Goal: Information Seeking & Learning: Learn about a topic

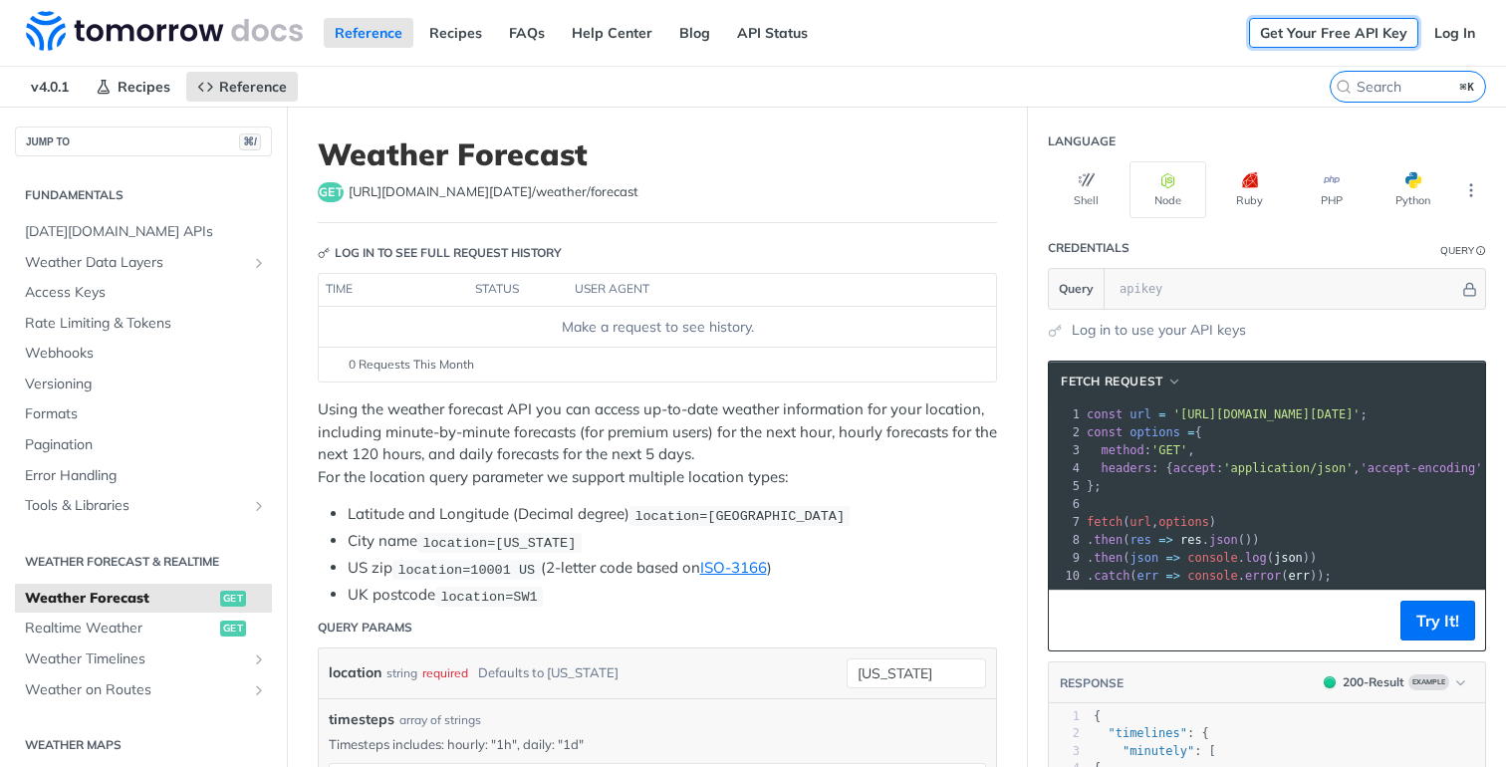
click at [1364, 38] on link "Get Your Free API Key" at bounding box center [1333, 33] width 169 height 30
click at [1443, 21] on link "Log In" at bounding box center [1454, 33] width 63 height 30
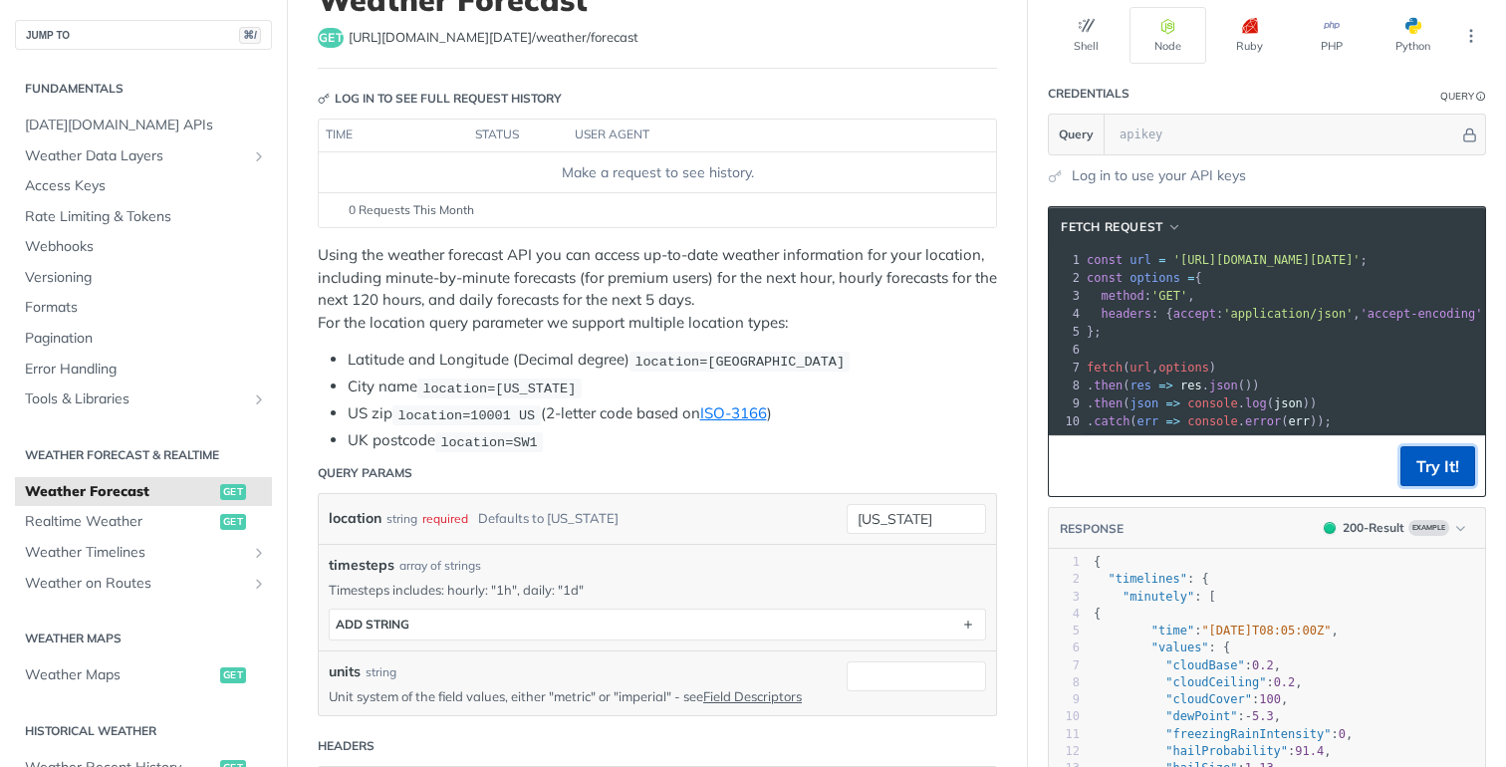
click at [1433, 466] on button "Try It!" at bounding box center [1437, 466] width 75 height 40
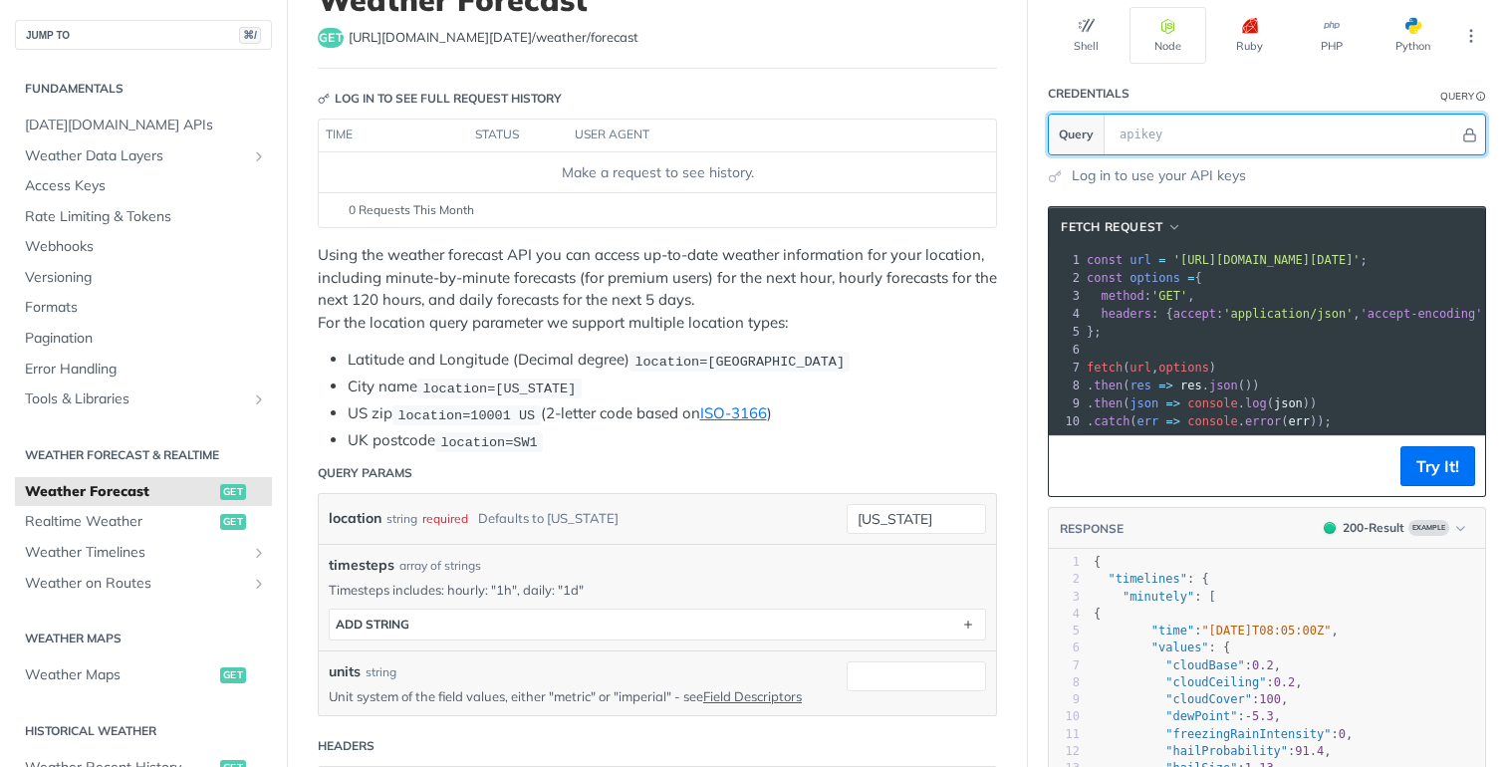
click at [1179, 138] on input "text" at bounding box center [1284, 135] width 350 height 40
paste input "AjmqxA6DTXhOCrovA2lAwaCPBPcOBME9"
type input "AjmqxA6DTXhOCrovA2lAwaCPBPcOBME9"
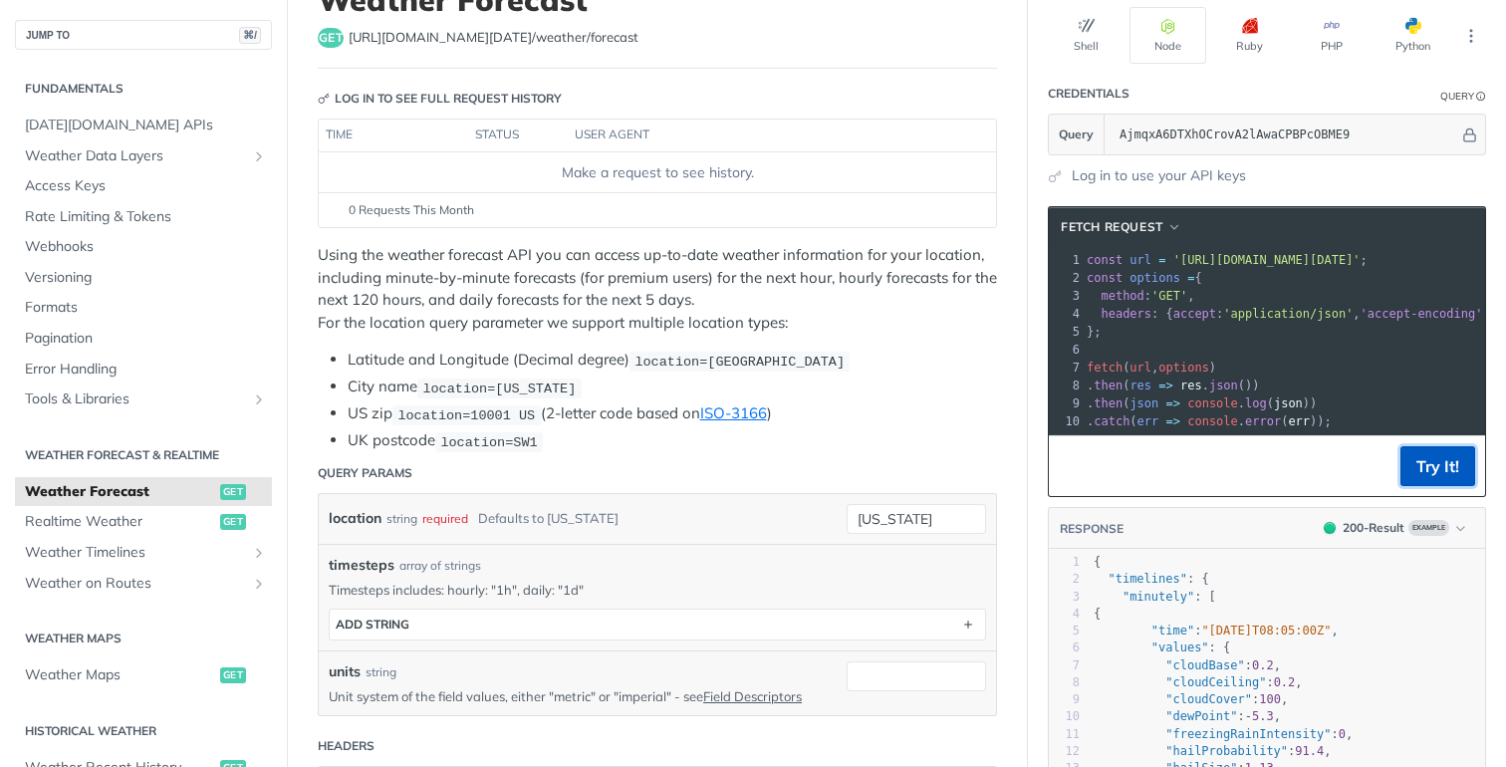
click at [1441, 470] on button "Try It!" at bounding box center [1437, 466] width 75 height 40
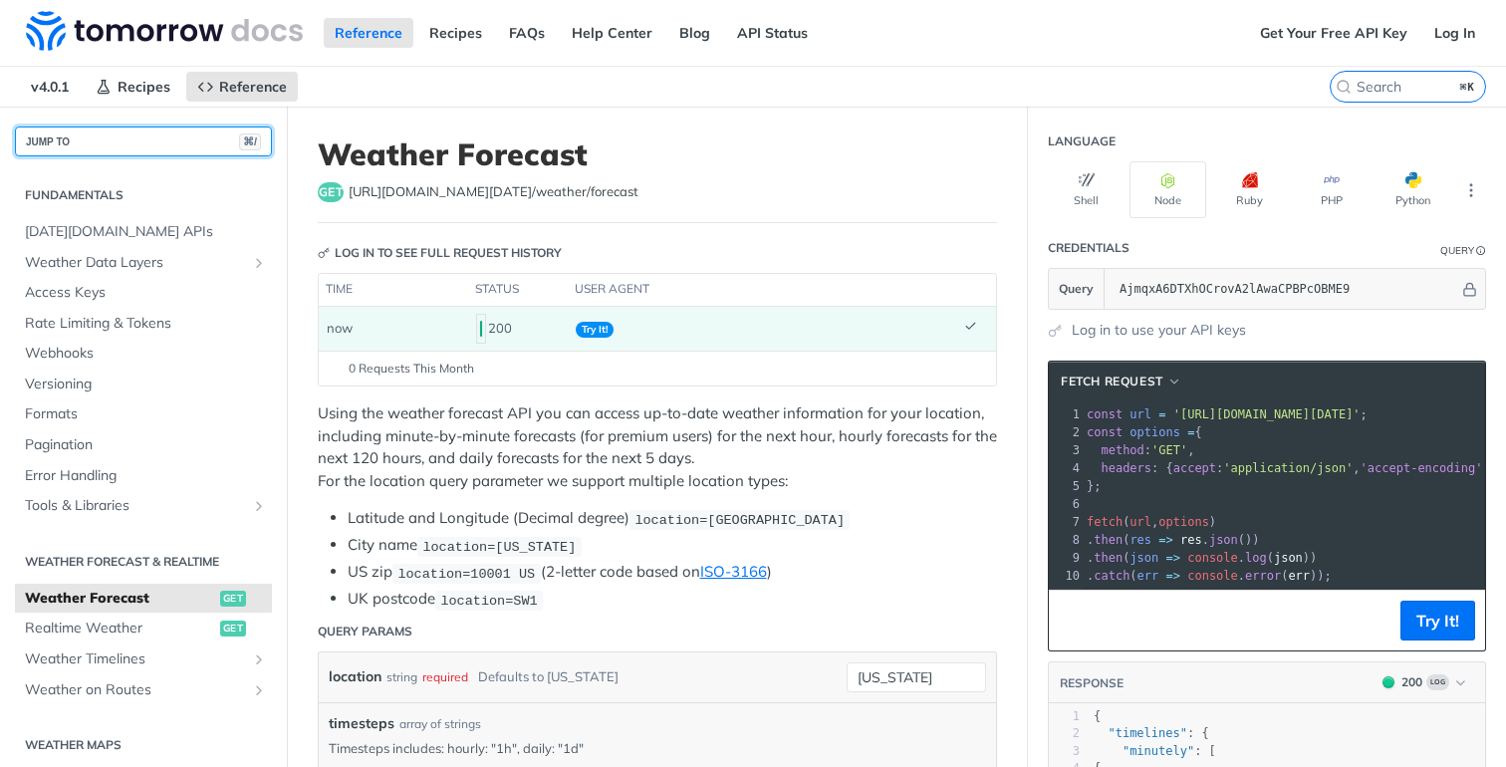
click at [165, 133] on button "JUMP TO ⌘/" at bounding box center [143, 141] width 257 height 30
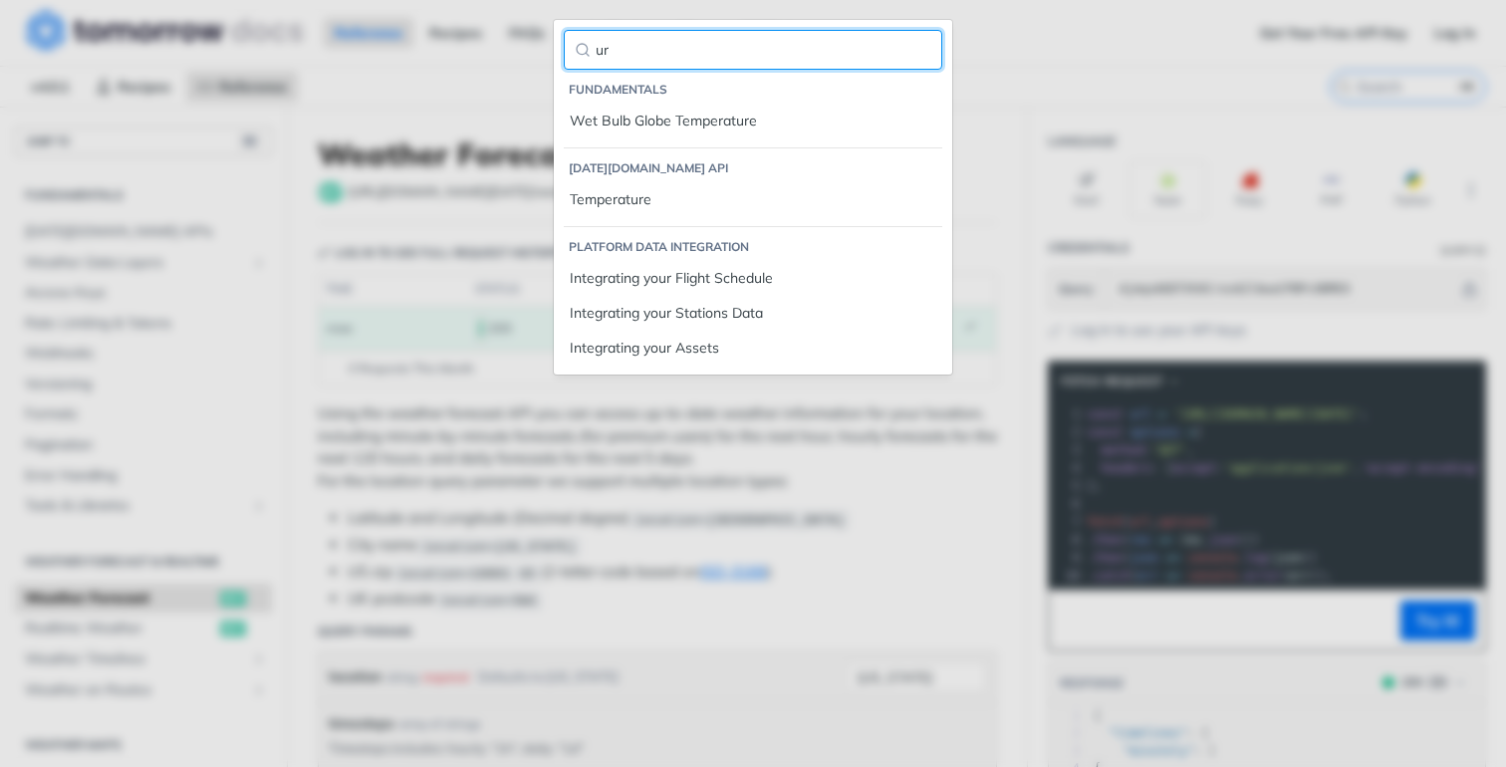
type input "u"
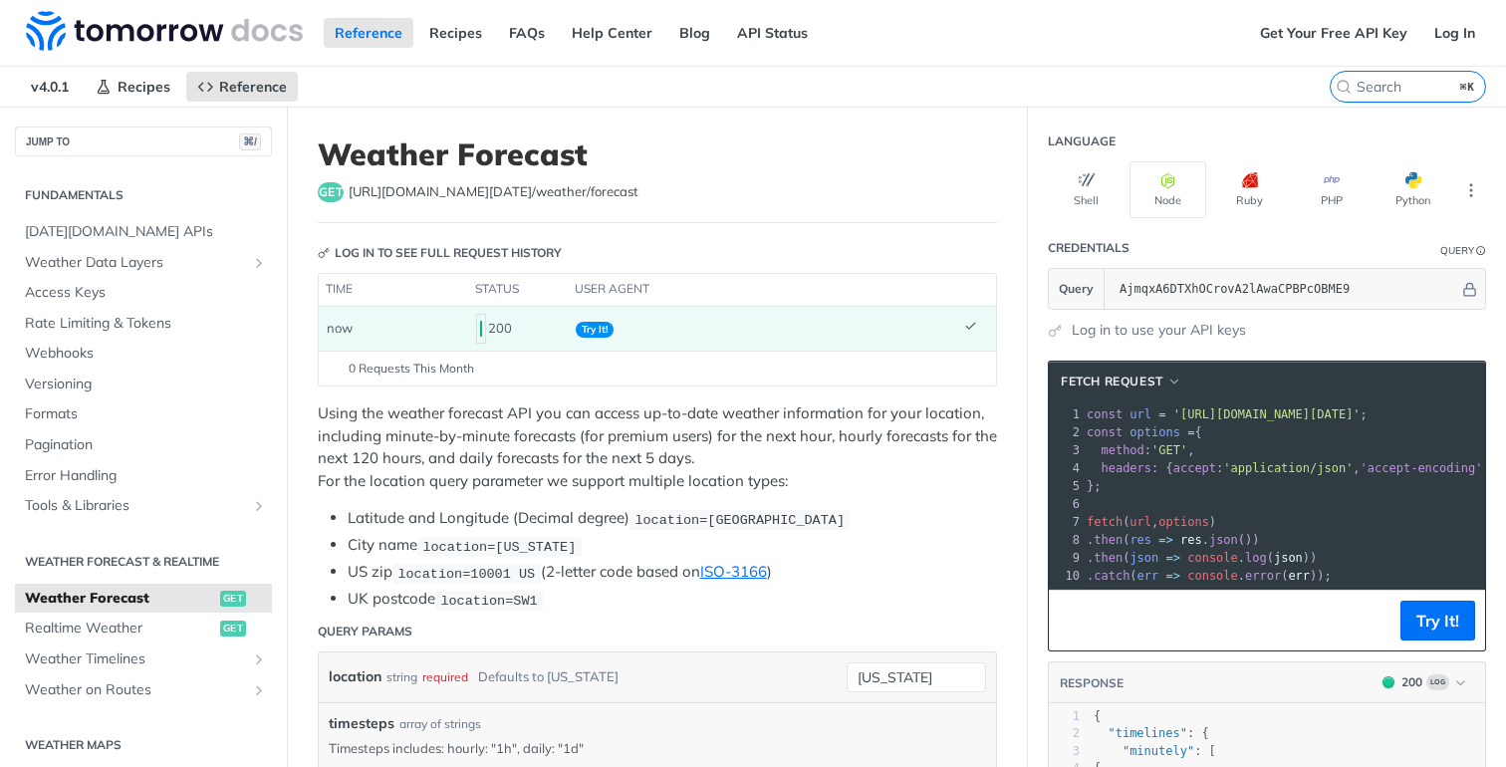
click at [329, 251] on icon "Key" at bounding box center [324, 253] width 12 height 12
click at [380, 251] on div "Log in to see full request history" at bounding box center [440, 253] width 244 height 18
click at [496, 259] on div "Log in to see full request history" at bounding box center [440, 253] width 244 height 18
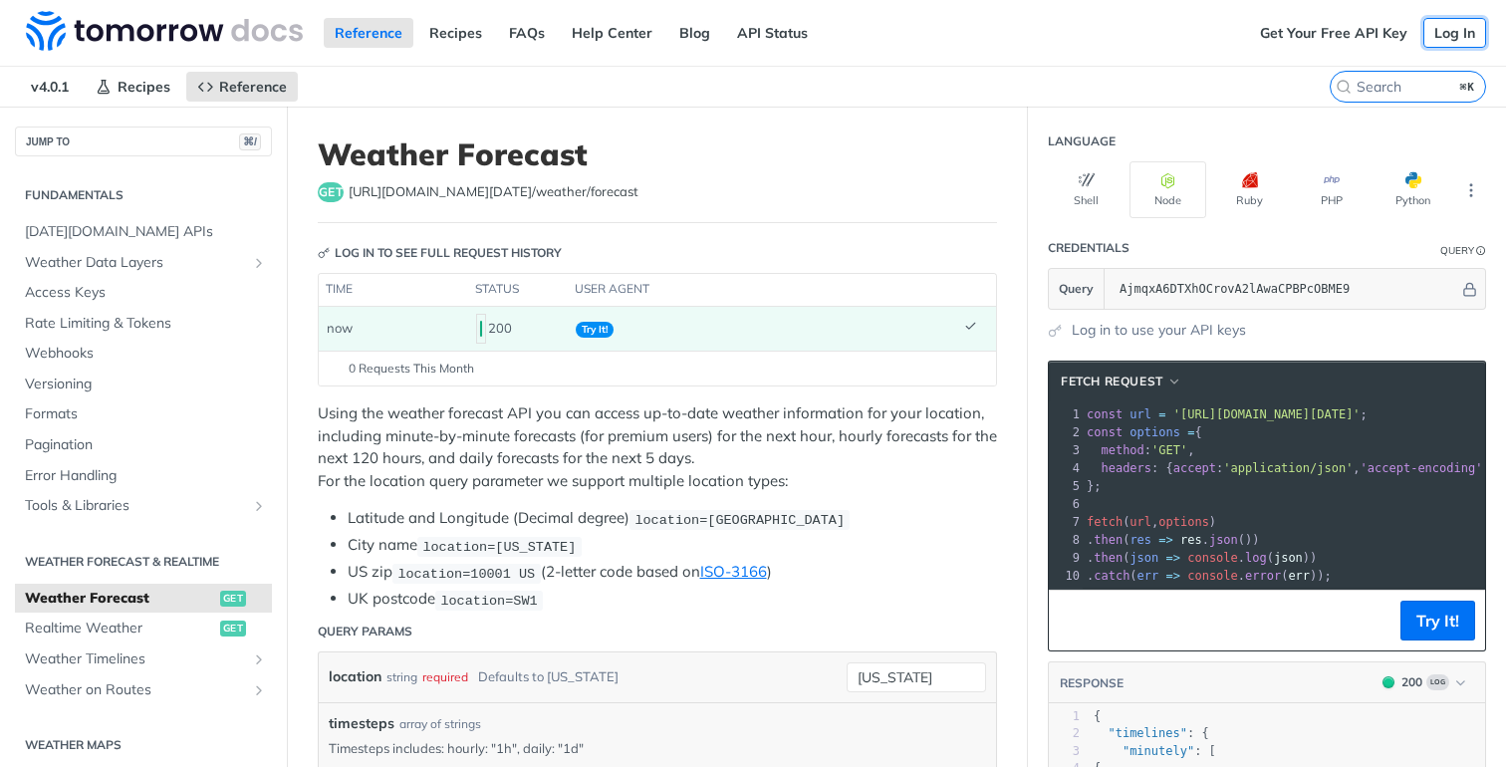
click at [1455, 42] on link "Log In" at bounding box center [1454, 33] width 63 height 30
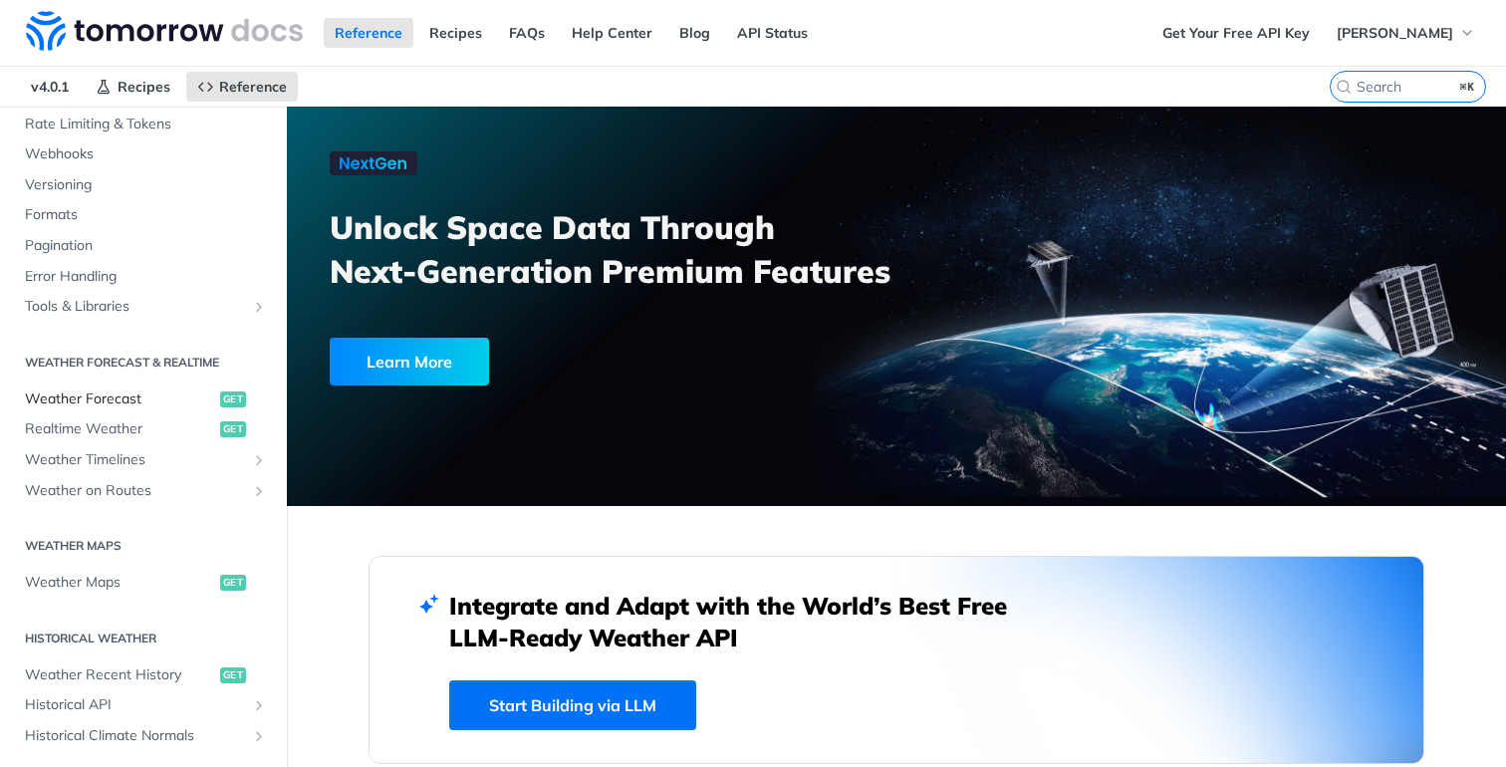
scroll to position [201, 0]
click at [98, 396] on span "Weather Forecast" at bounding box center [120, 397] width 190 height 20
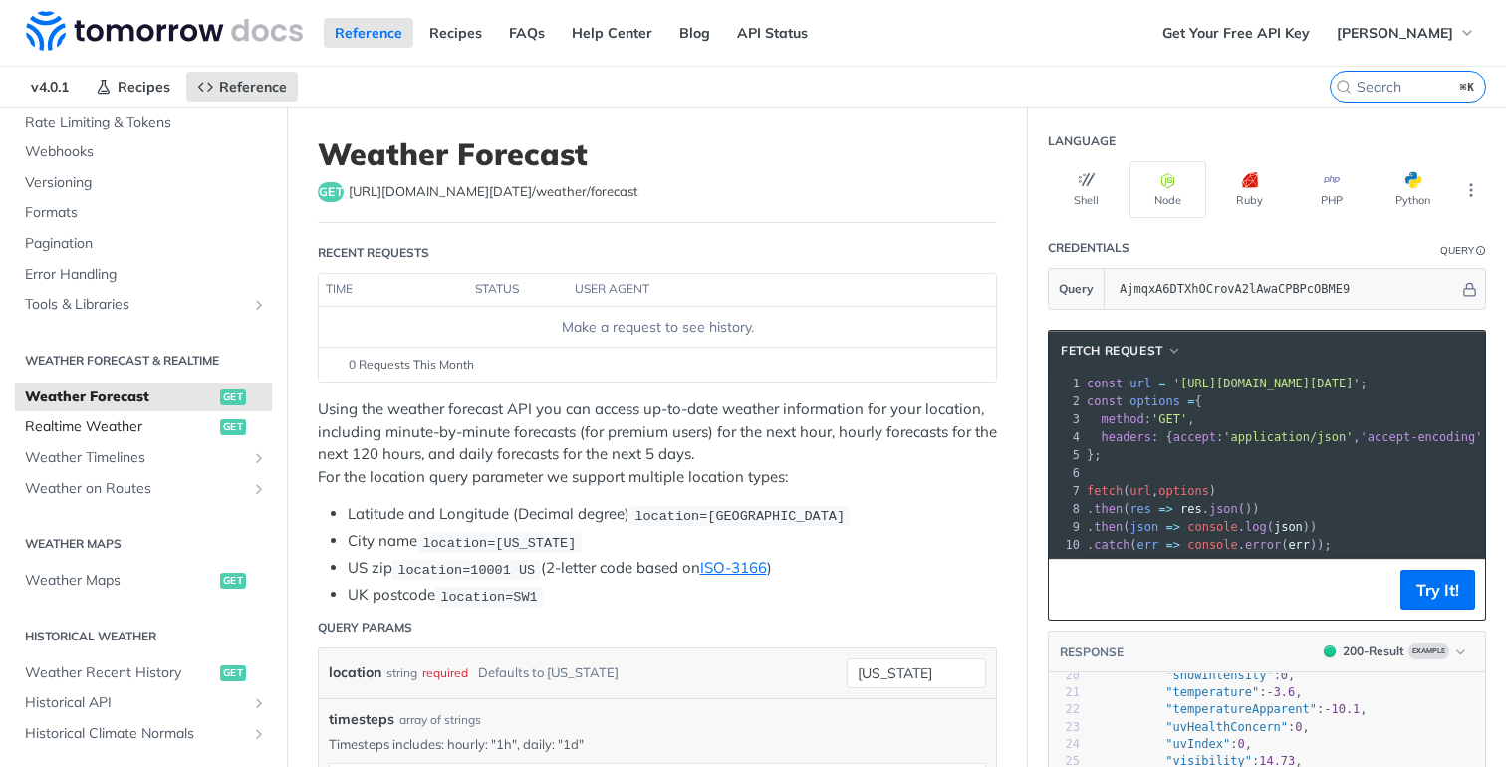
click at [111, 424] on span "Realtime Weather" at bounding box center [120, 427] width 190 height 20
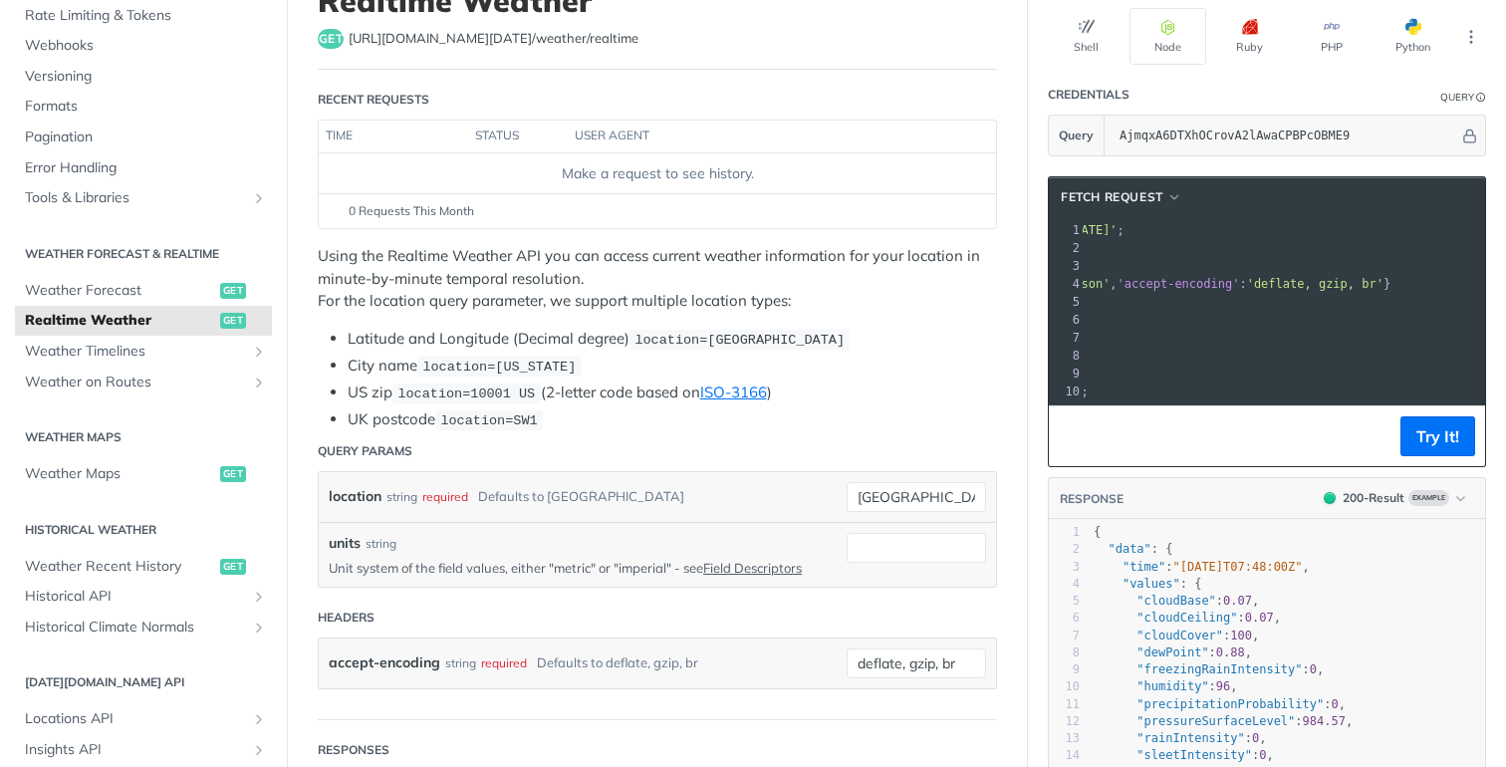
click at [1117, 228] on span "'https://api.tomorrow.io/v4/weather/realtime?location=toronto&apikey=AjmqxA6DTX…" at bounding box center [1023, 230] width 187 height 14
copy span "realtime"
click at [1025, 232] on span "'https://api.tomorrow.io/v4/weather/realtime?location=toronto&apikey=AjmqxA6DTX…" at bounding box center [930, 230] width 187 height 14
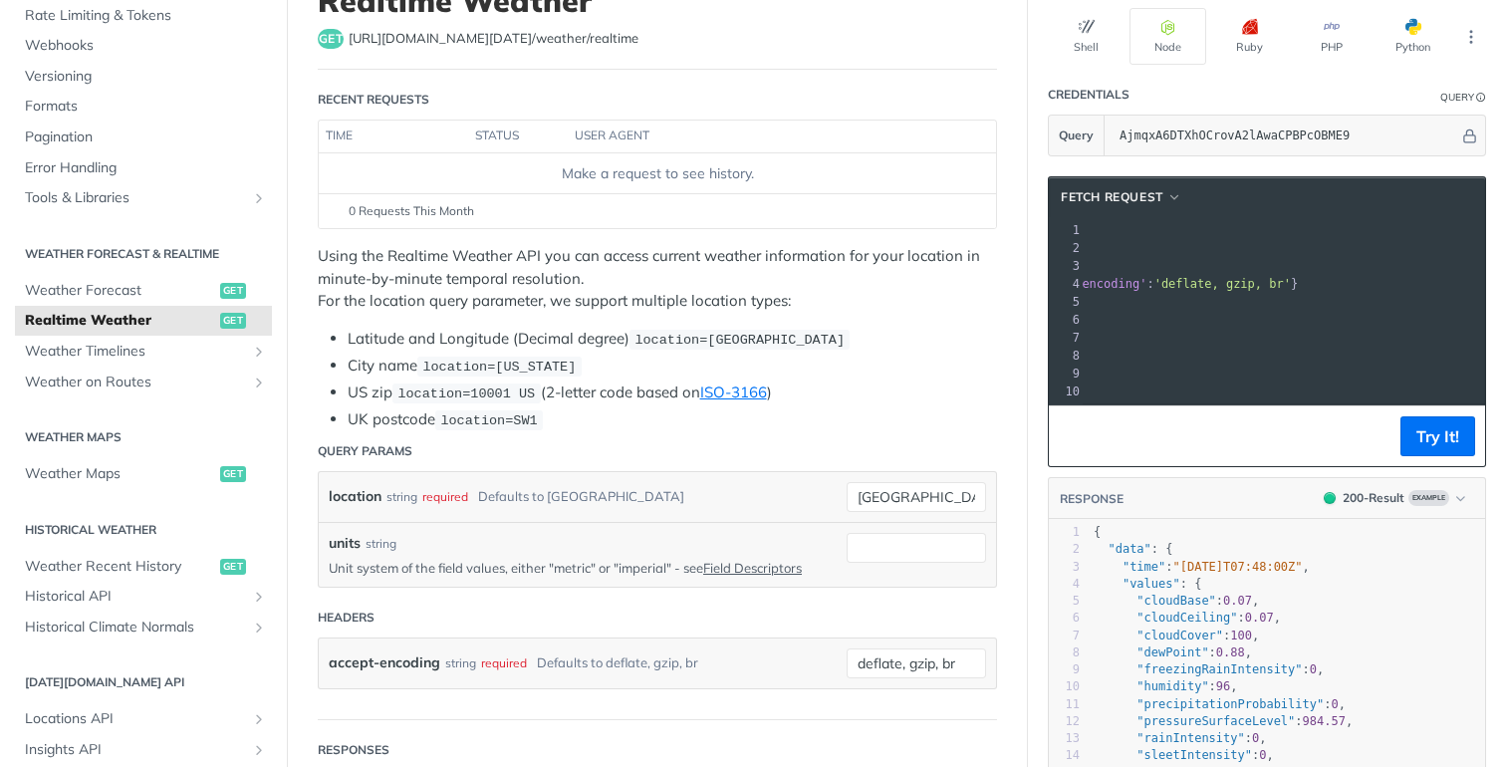
click at [1025, 232] on span "'https://api.tomorrow.io/v4/weather/realtime?location=toronto&apikey=AjmqxA6DTX…" at bounding box center [930, 230] width 187 height 14
click at [1025, 229] on span "'https://api.tomorrow.io/v4/weather/realtime?location=toronto&apikey=AjmqxA6DTX…" at bounding box center [930, 230] width 187 height 14
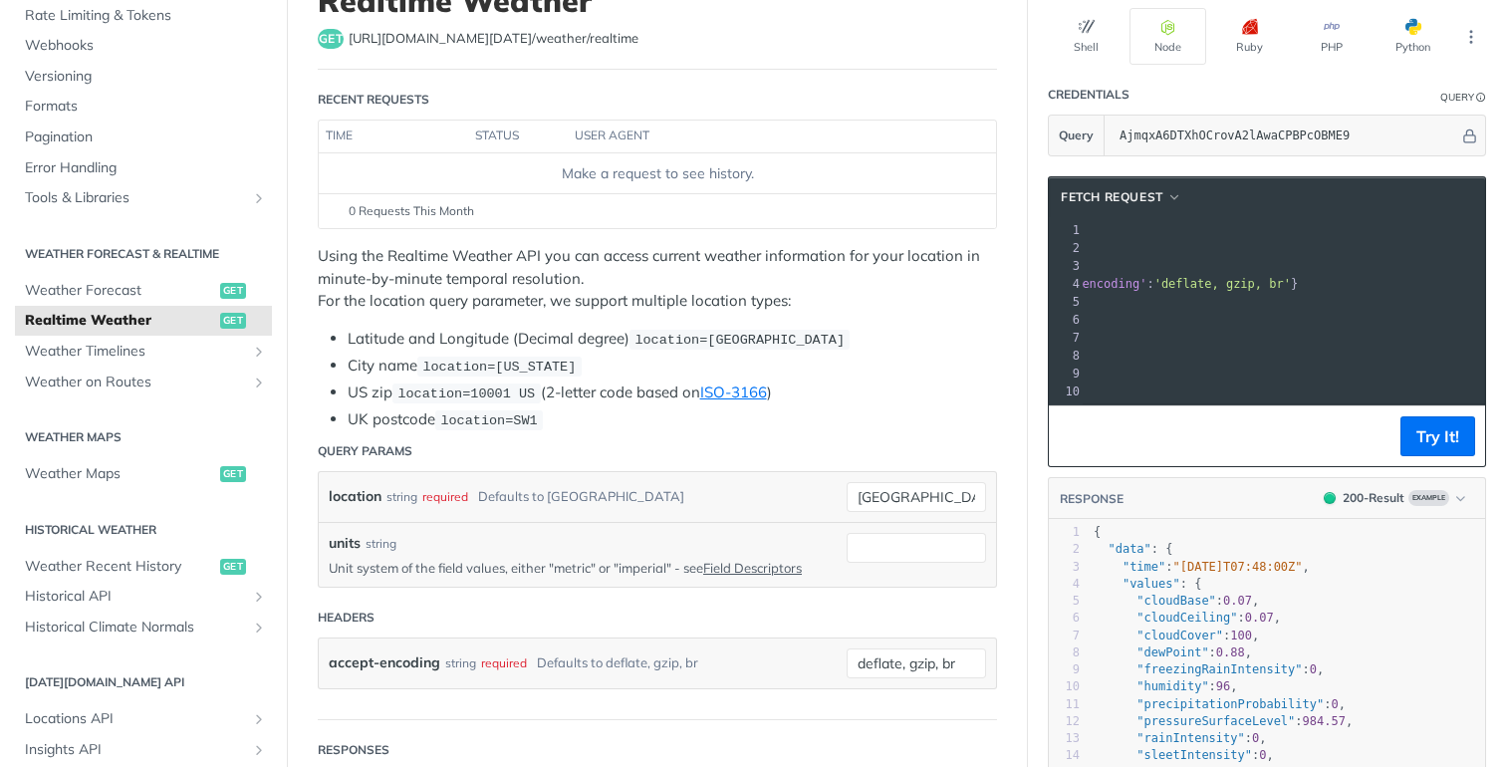
click at [1025, 229] on span "'https://api.tomorrow.io/v4/weather/realtime?location=toronto&apikey=AjmqxA6DTX…" at bounding box center [930, 230] width 187 height 14
click at [1025, 226] on span "'https://api.tomorrow.io/v4/weather/realtime?location=toronto&apikey=AjmqxA6DTX…" at bounding box center [930, 230] width 187 height 14
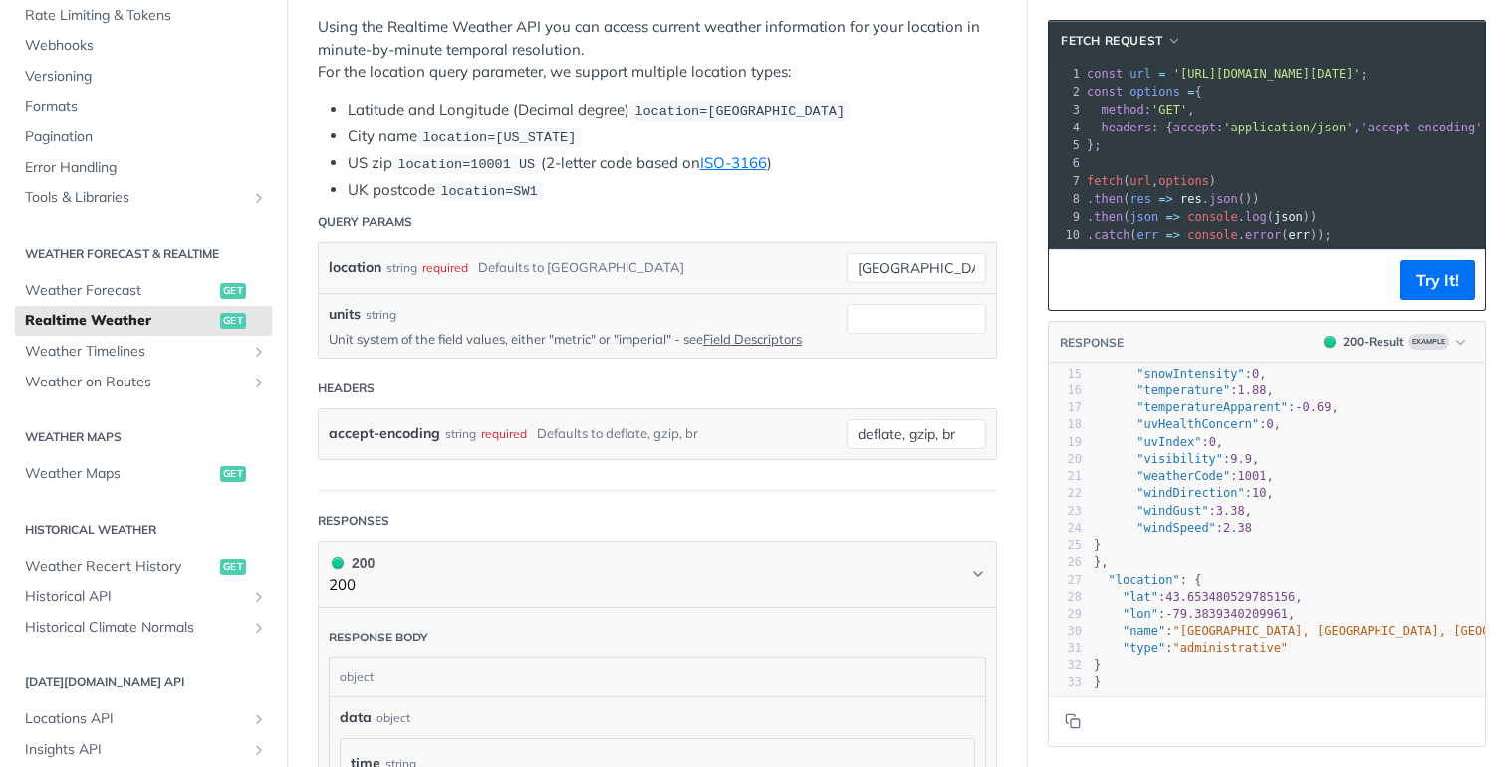
scroll to position [0, 4]
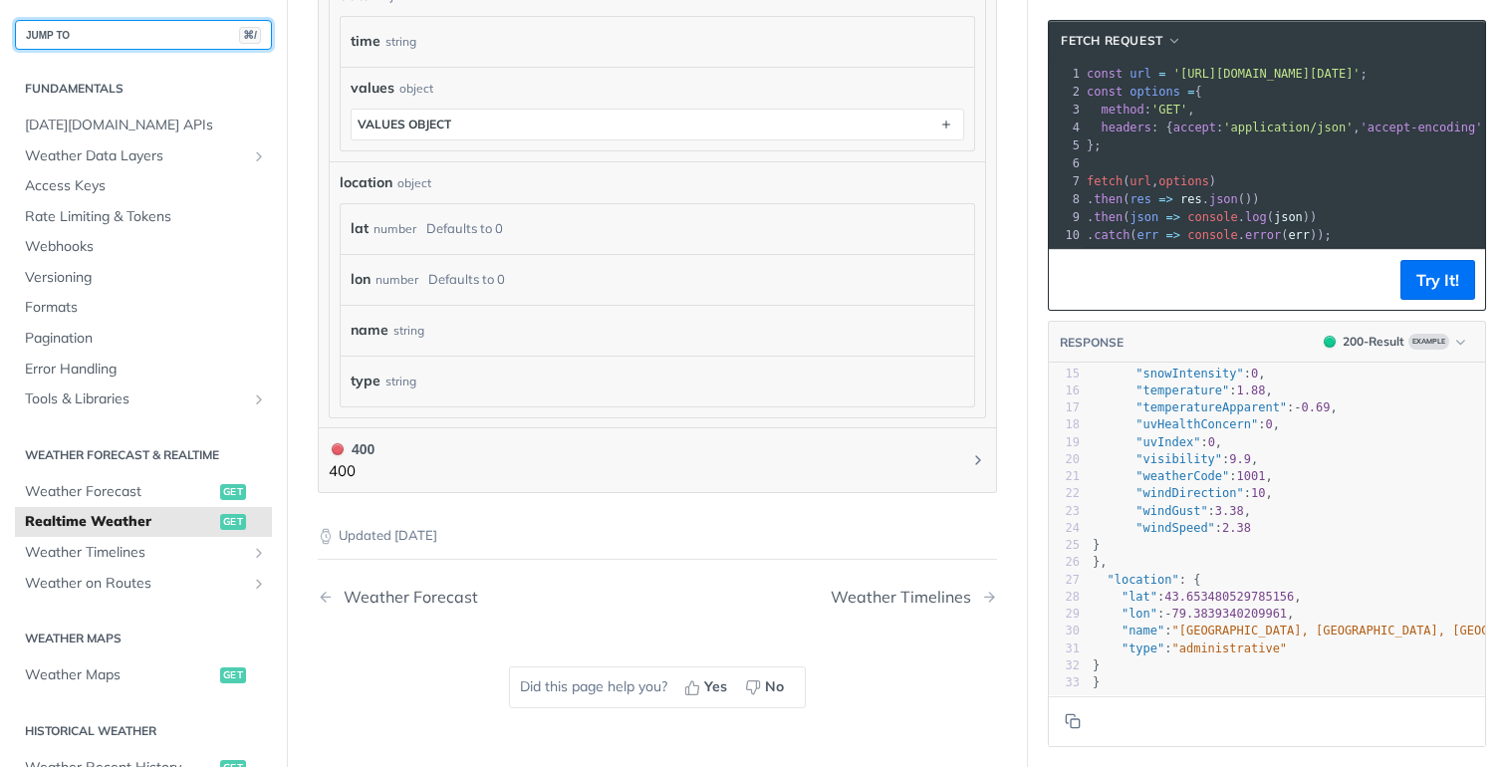
click at [89, 34] on button "JUMP TO ⌘/" at bounding box center [143, 35] width 257 height 30
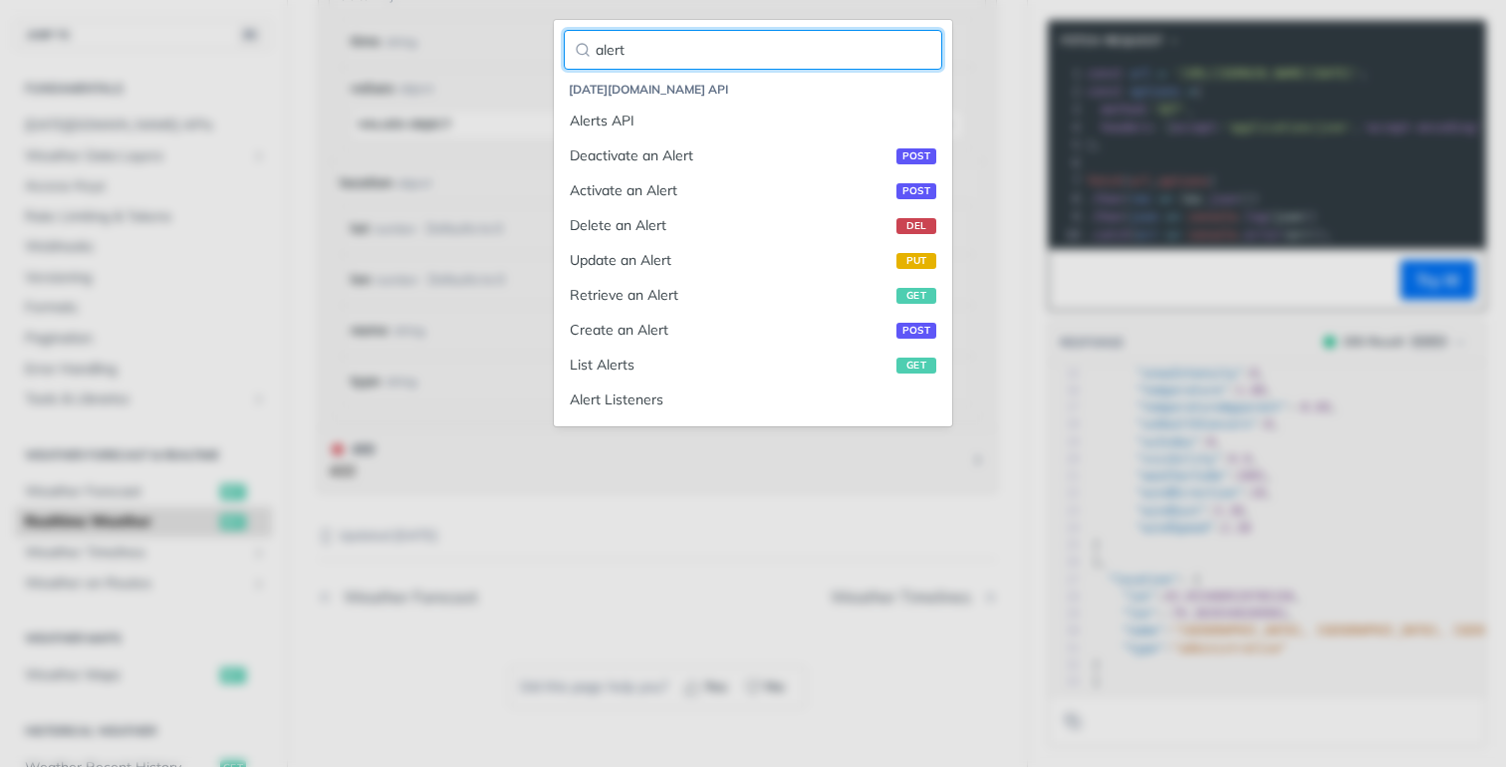
type input "alert"
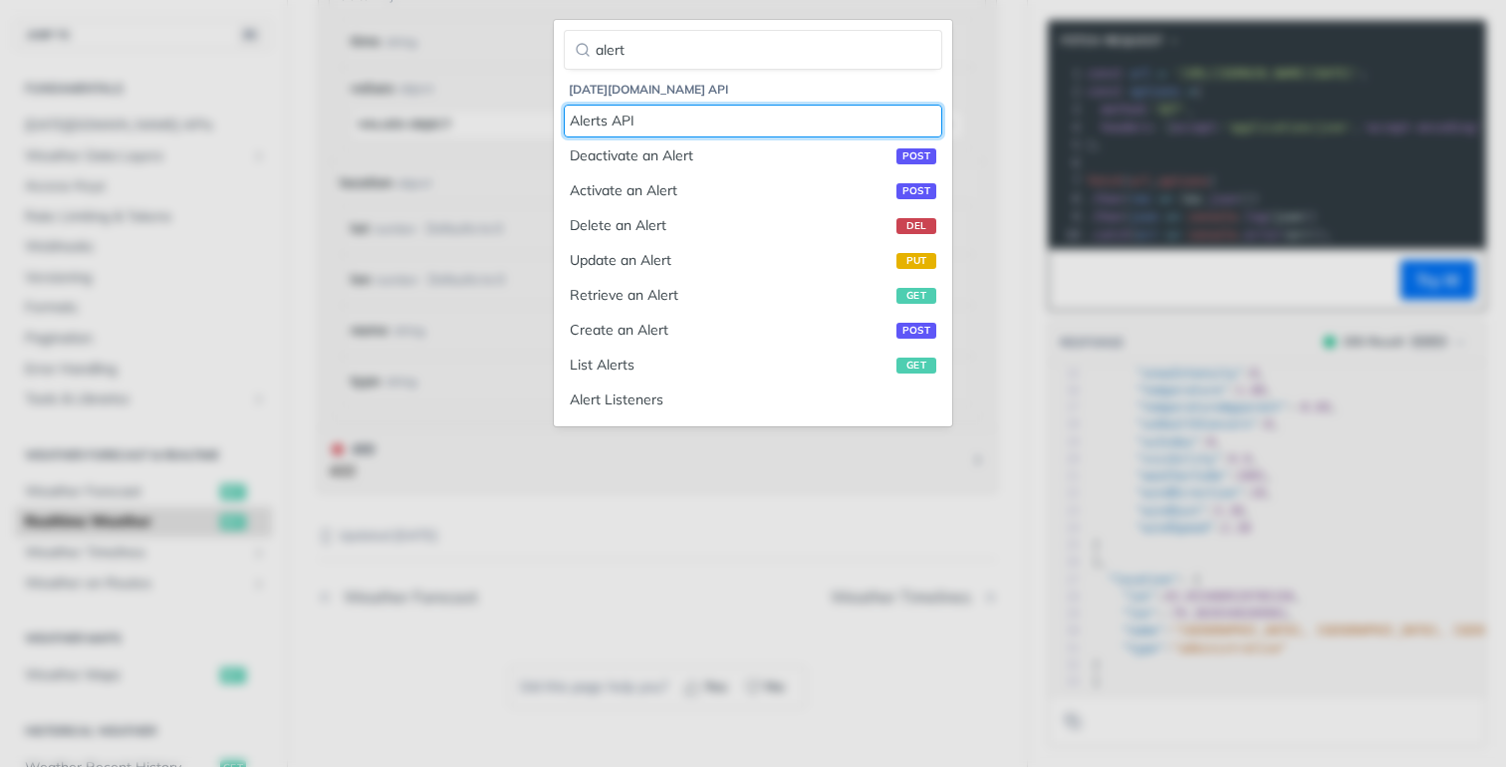
click at [564, 105] on link "Alerts API" at bounding box center [753, 121] width 378 height 33
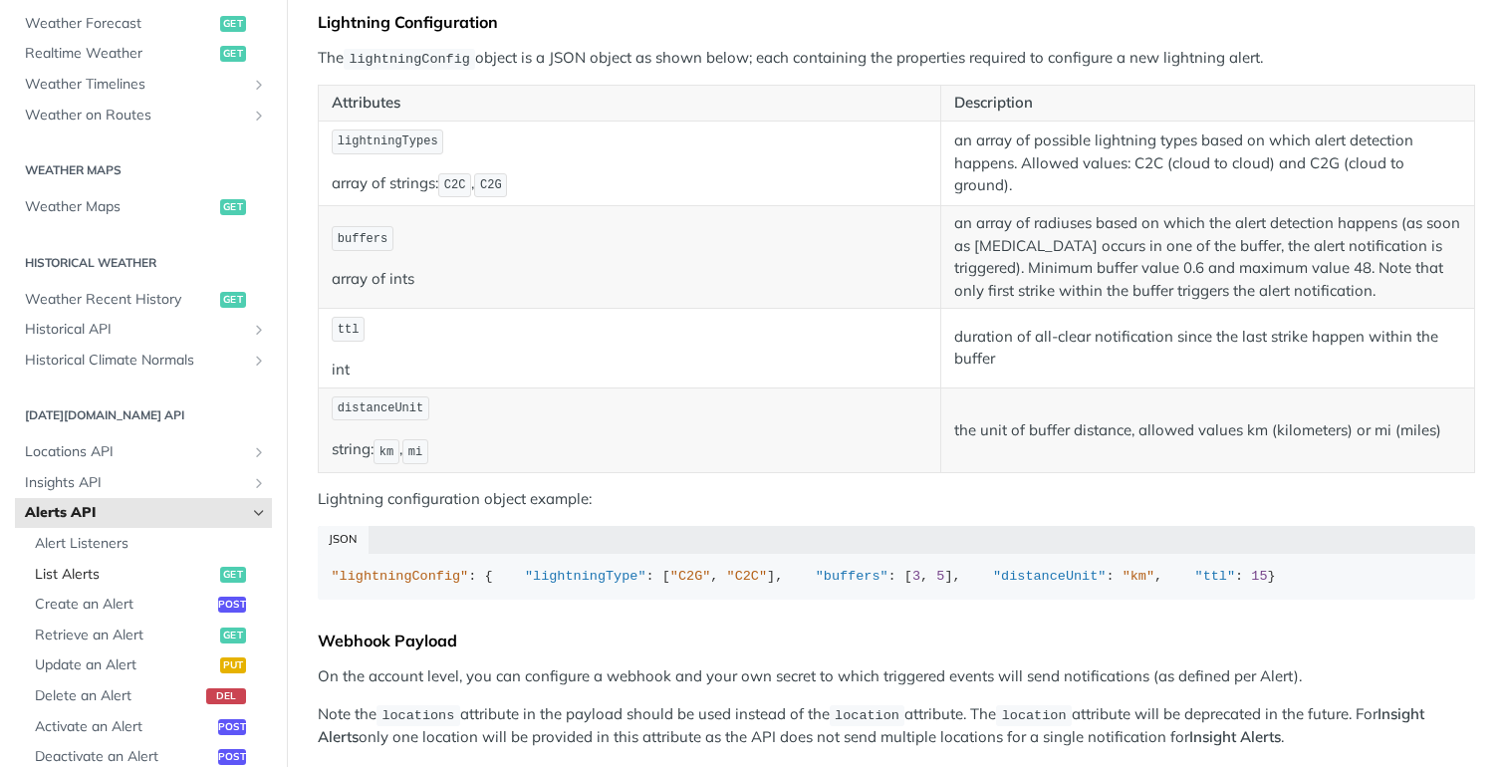
click at [124, 571] on span "List Alerts" at bounding box center [125, 575] width 180 height 20
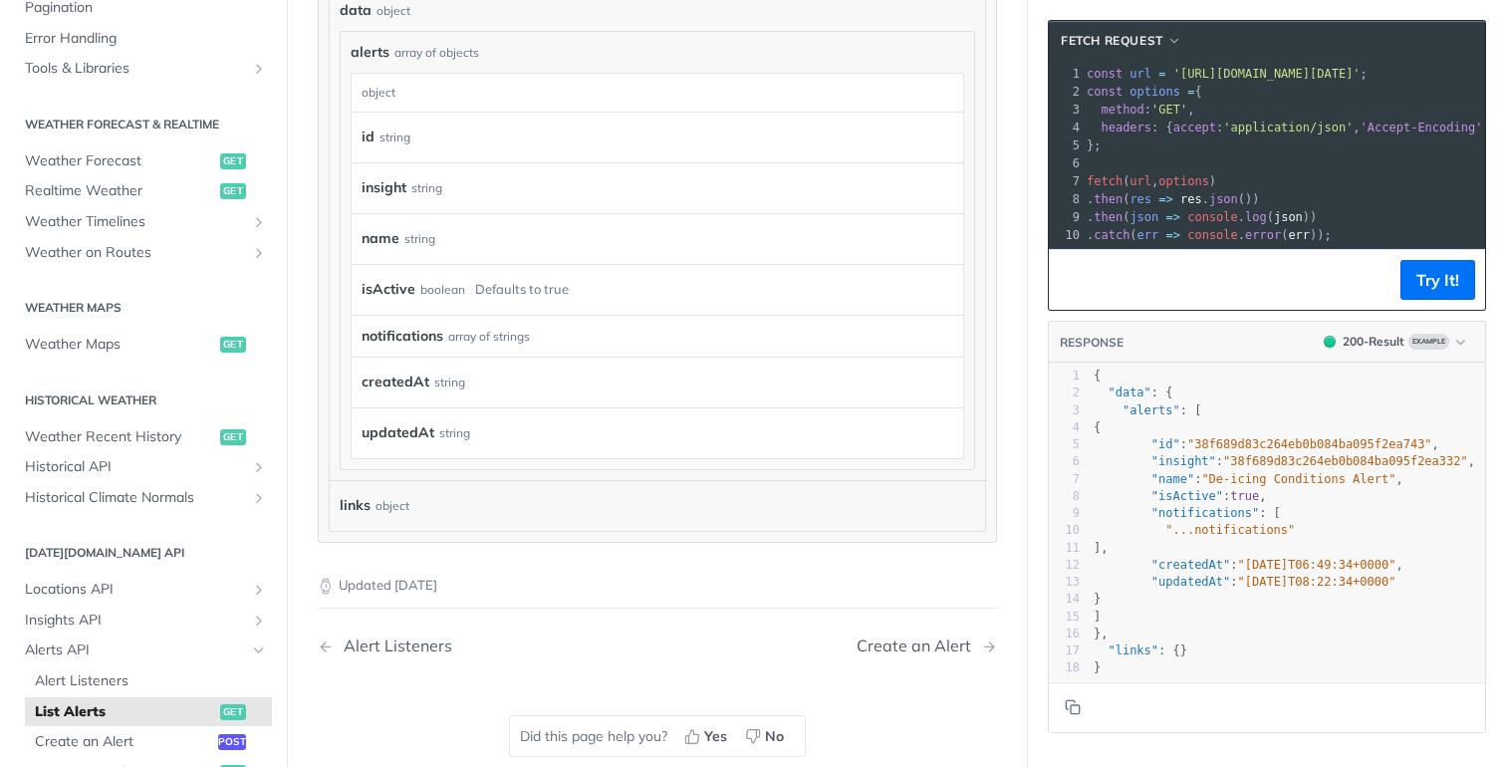
scroll to position [84, 0]
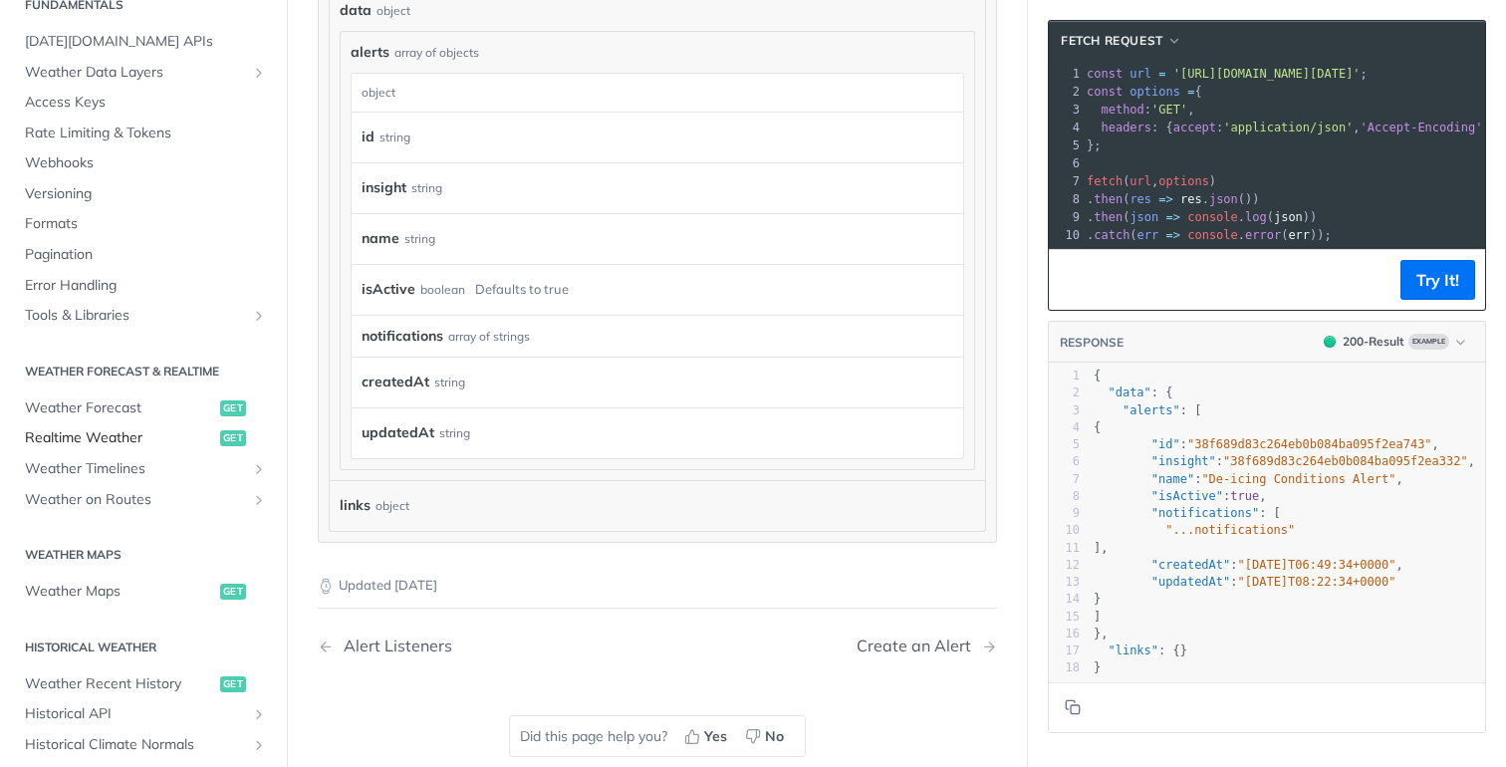
click at [84, 435] on span "Realtime Weather" at bounding box center [120, 438] width 190 height 20
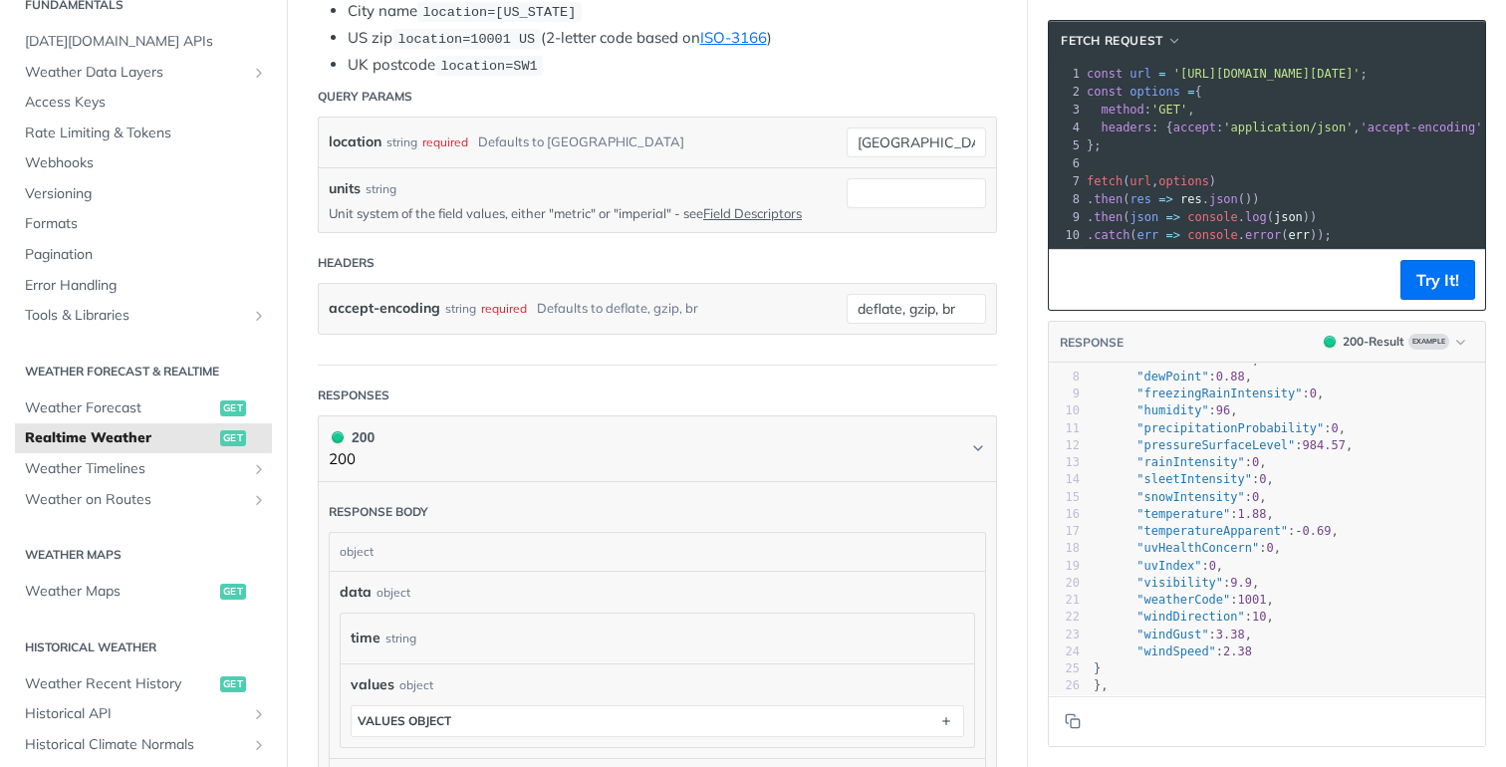
scroll to position [154, 0]
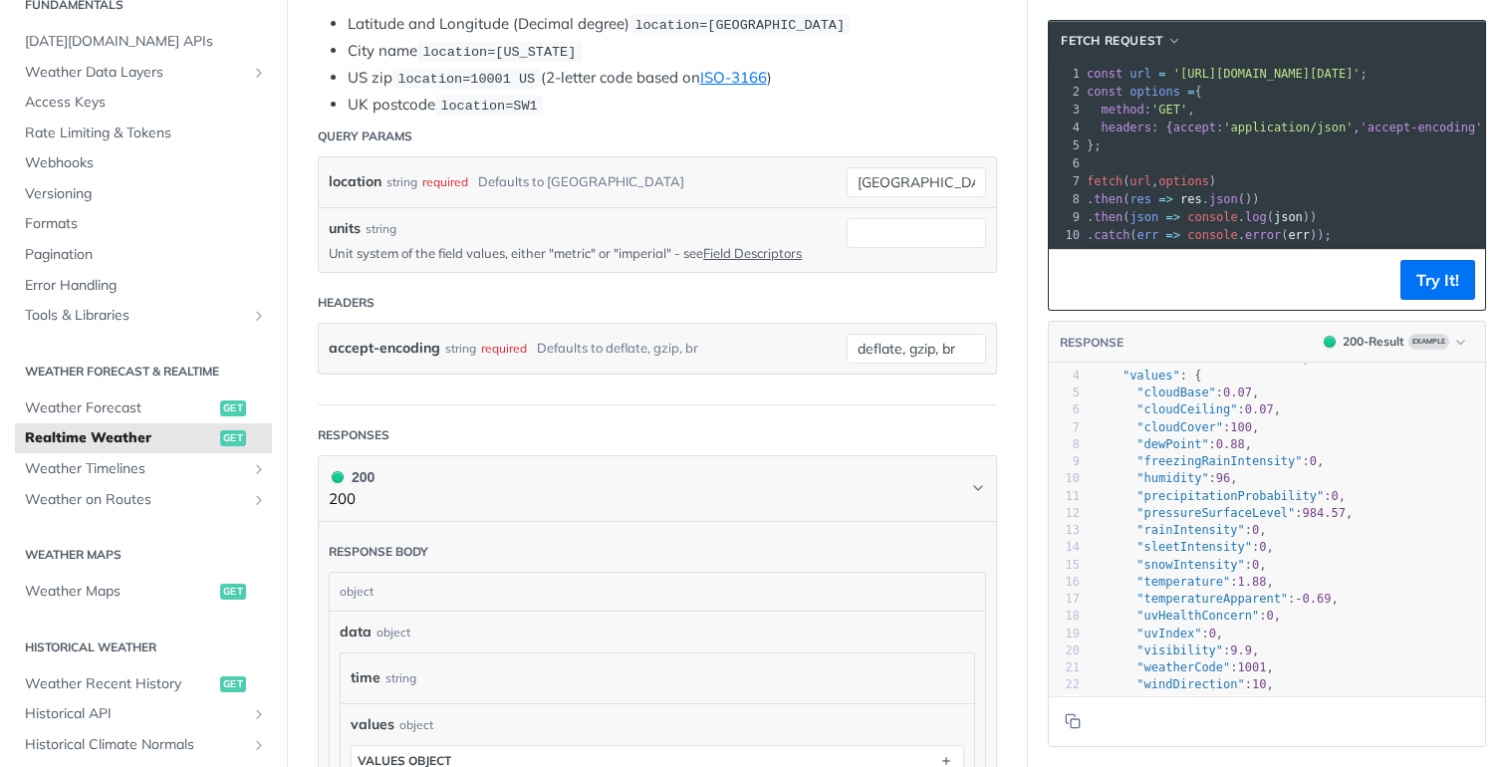
click at [1136, 390] on span ""cloudBase"" at bounding box center [1175, 392] width 79 height 14
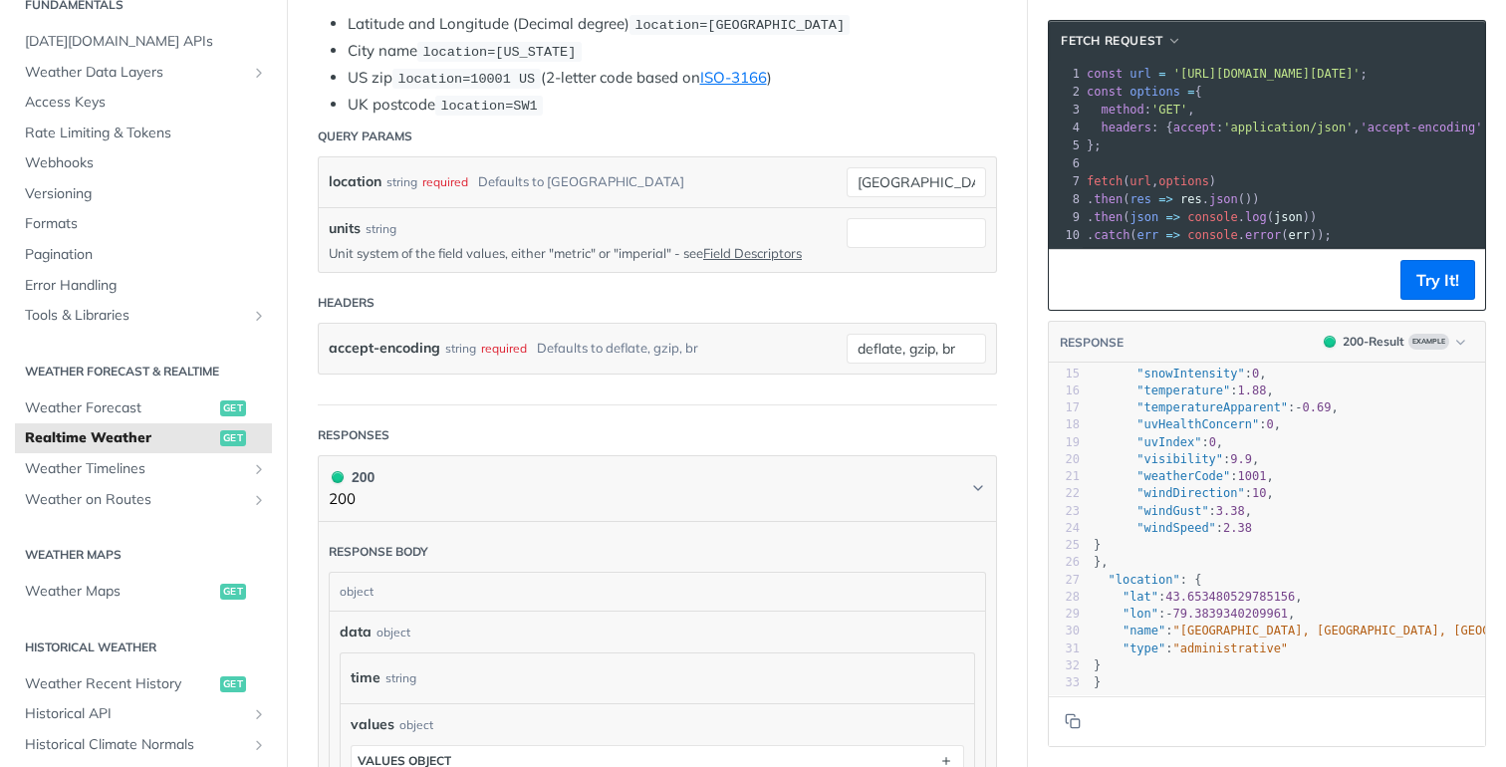
click at [1296, 545] on pre "}" at bounding box center [1344, 545] width 511 height 17
click at [1163, 668] on pre "}" at bounding box center [1344, 665] width 511 height 17
type textarea "{ "data": { "time": "2023-01-26T07:48:00Z", "values": { "cloudBase": 0.07, "clo…"
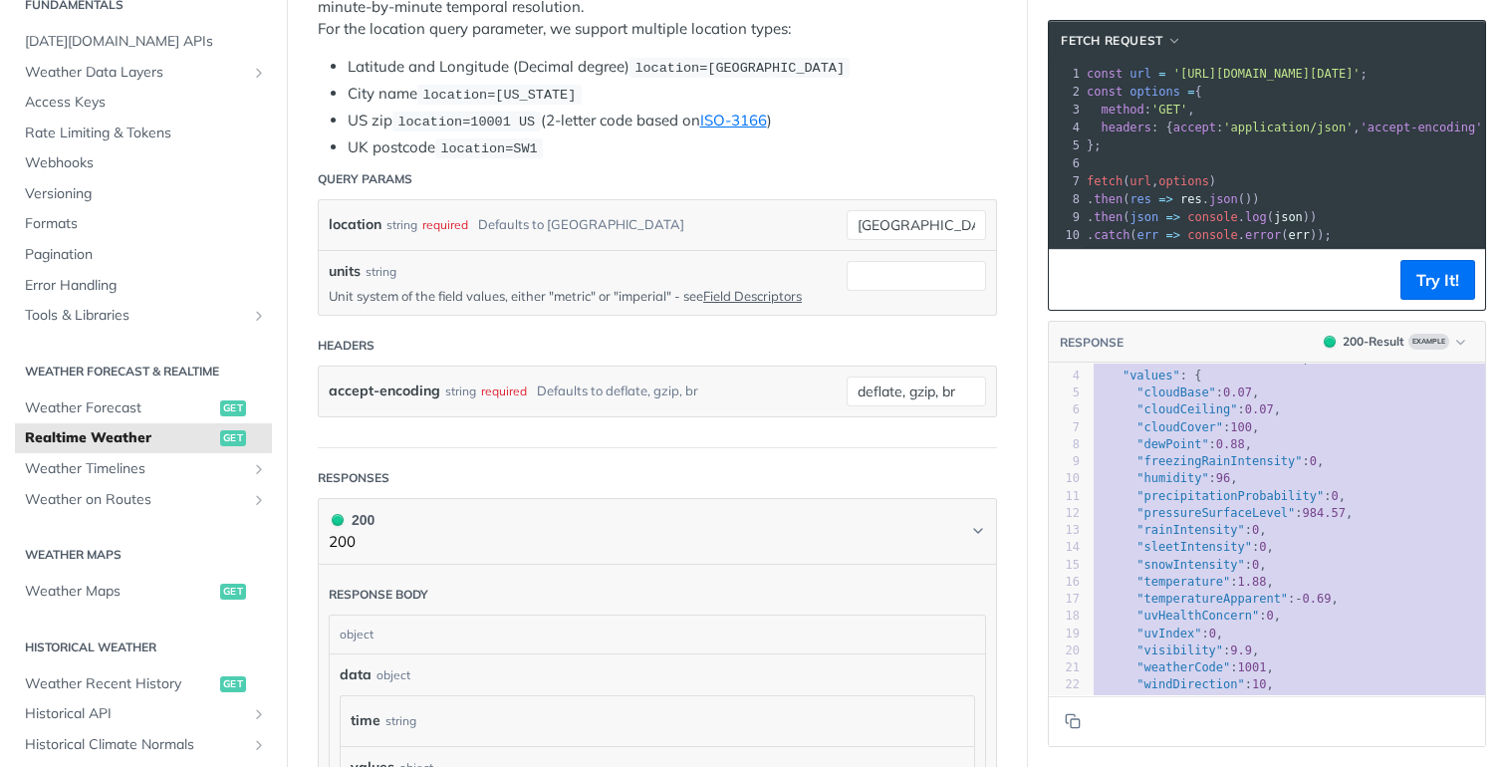
scroll to position [58, 0]
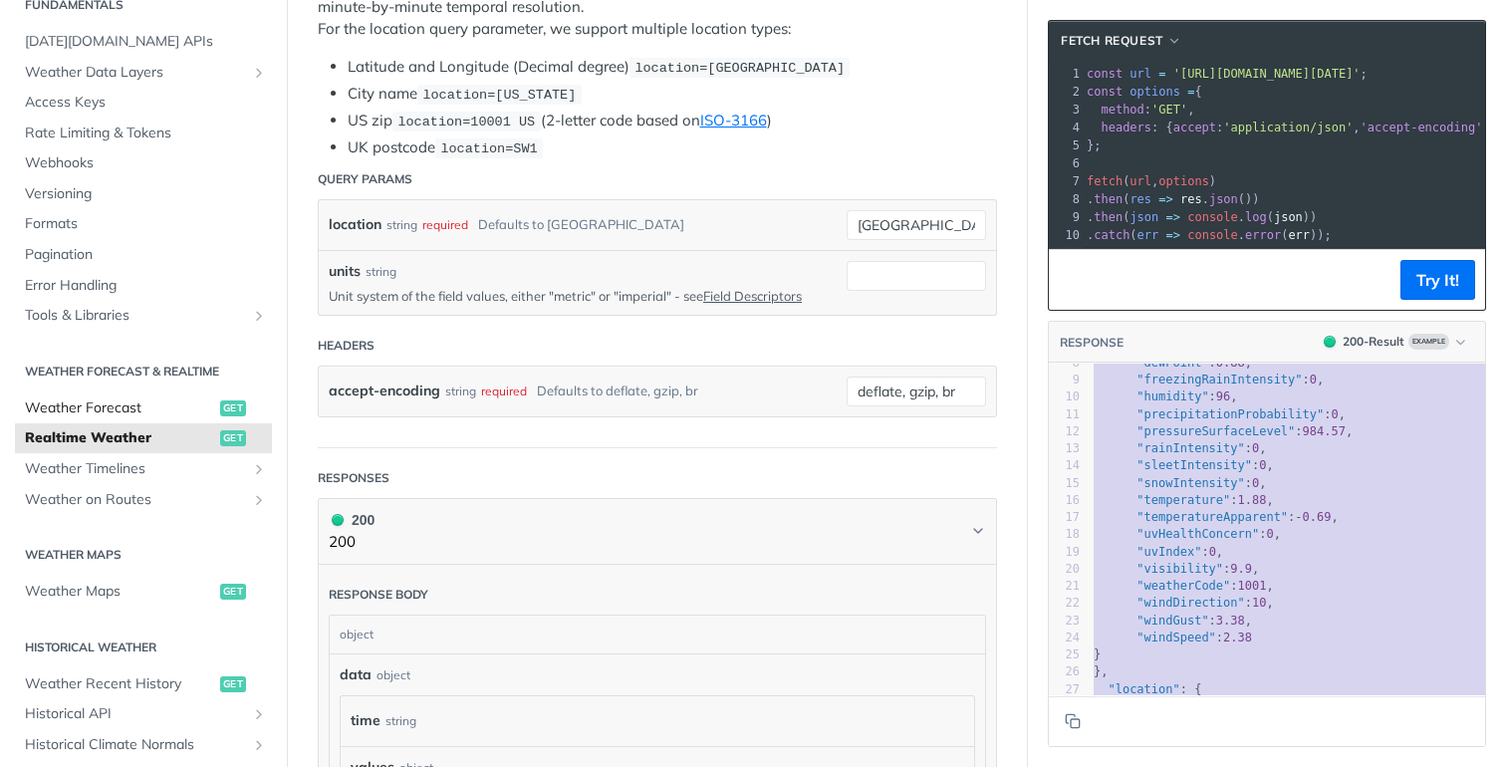
click at [171, 413] on span "Weather Forecast" at bounding box center [120, 408] width 190 height 20
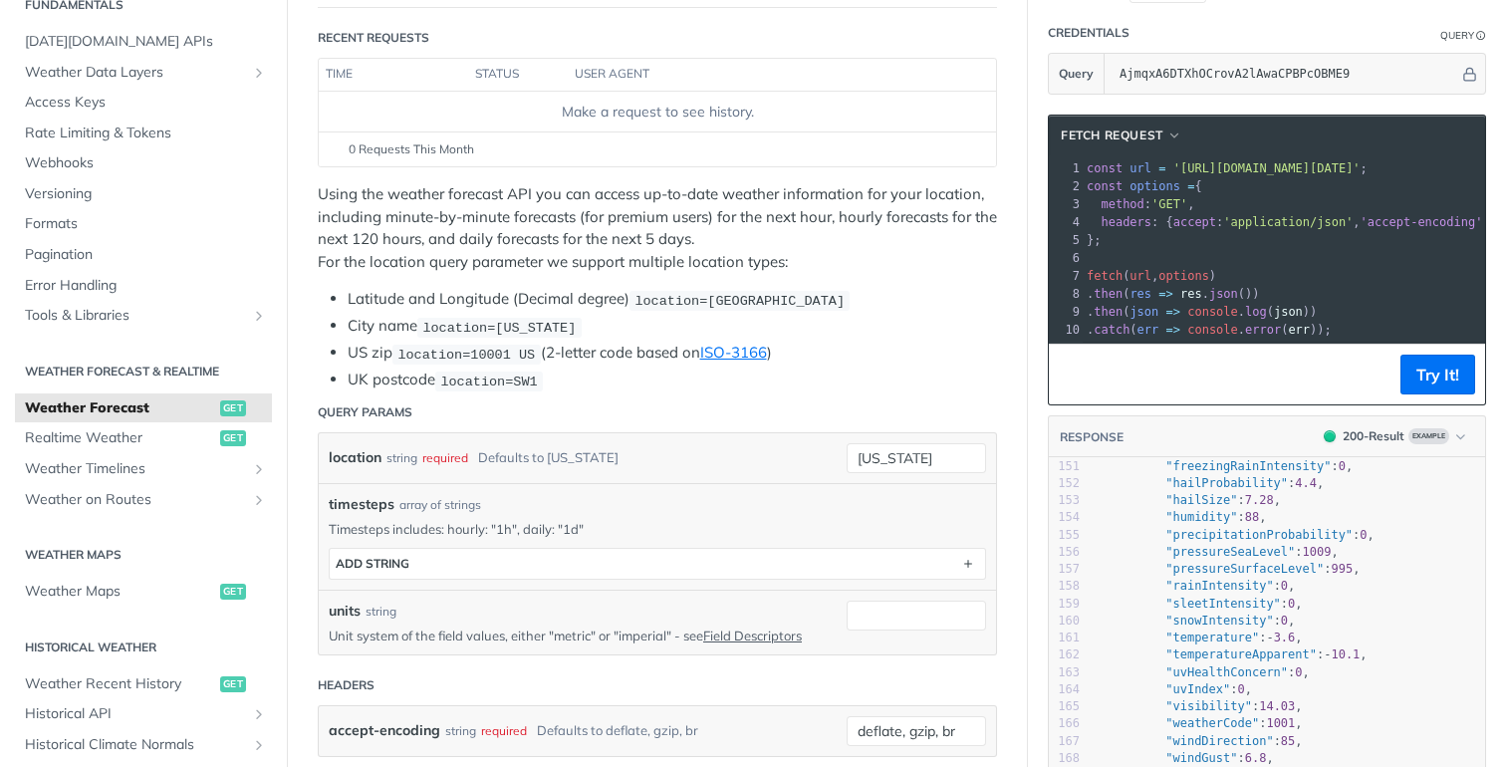
scroll to position [2595, 0]
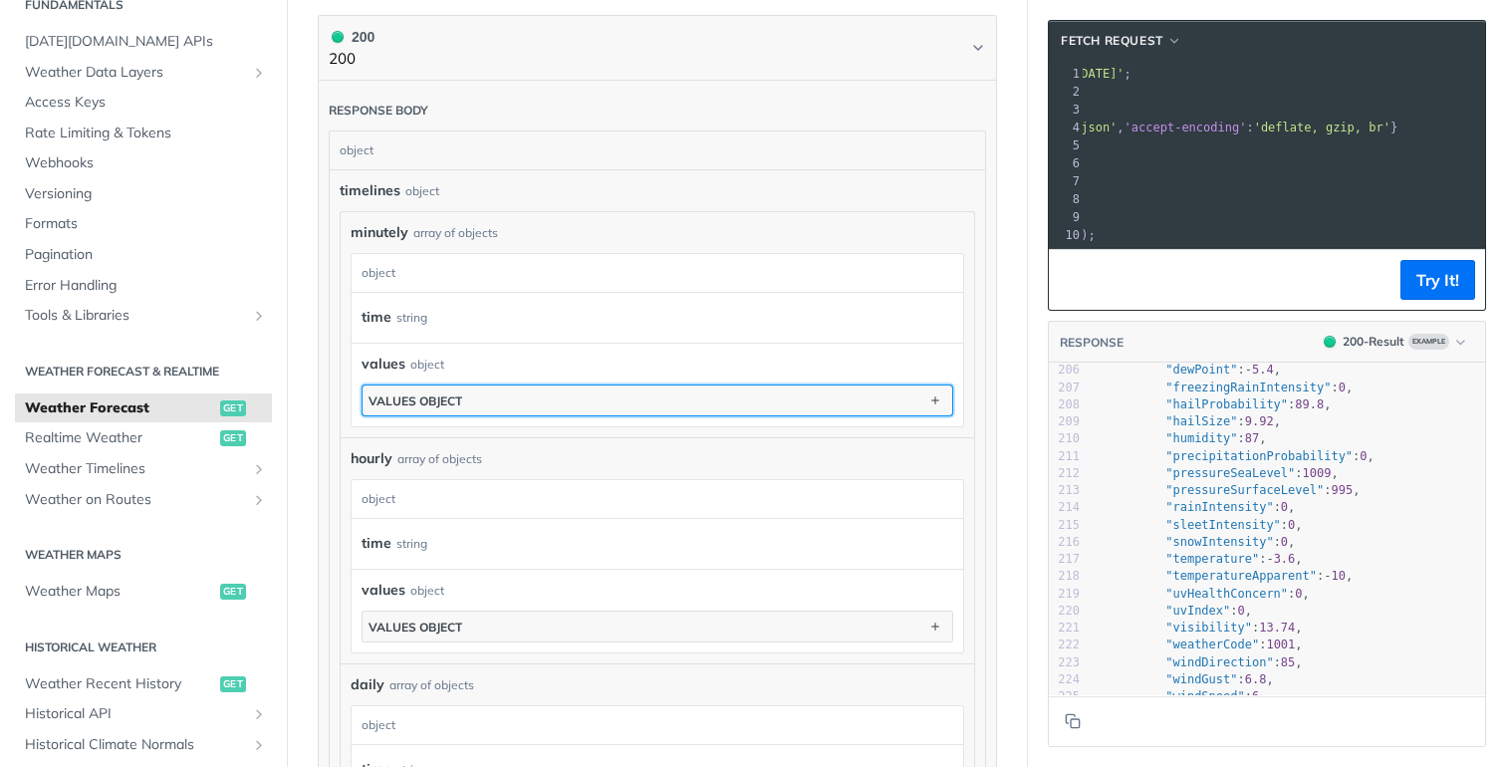
click at [779, 400] on button "values object" at bounding box center [656, 400] width 589 height 30
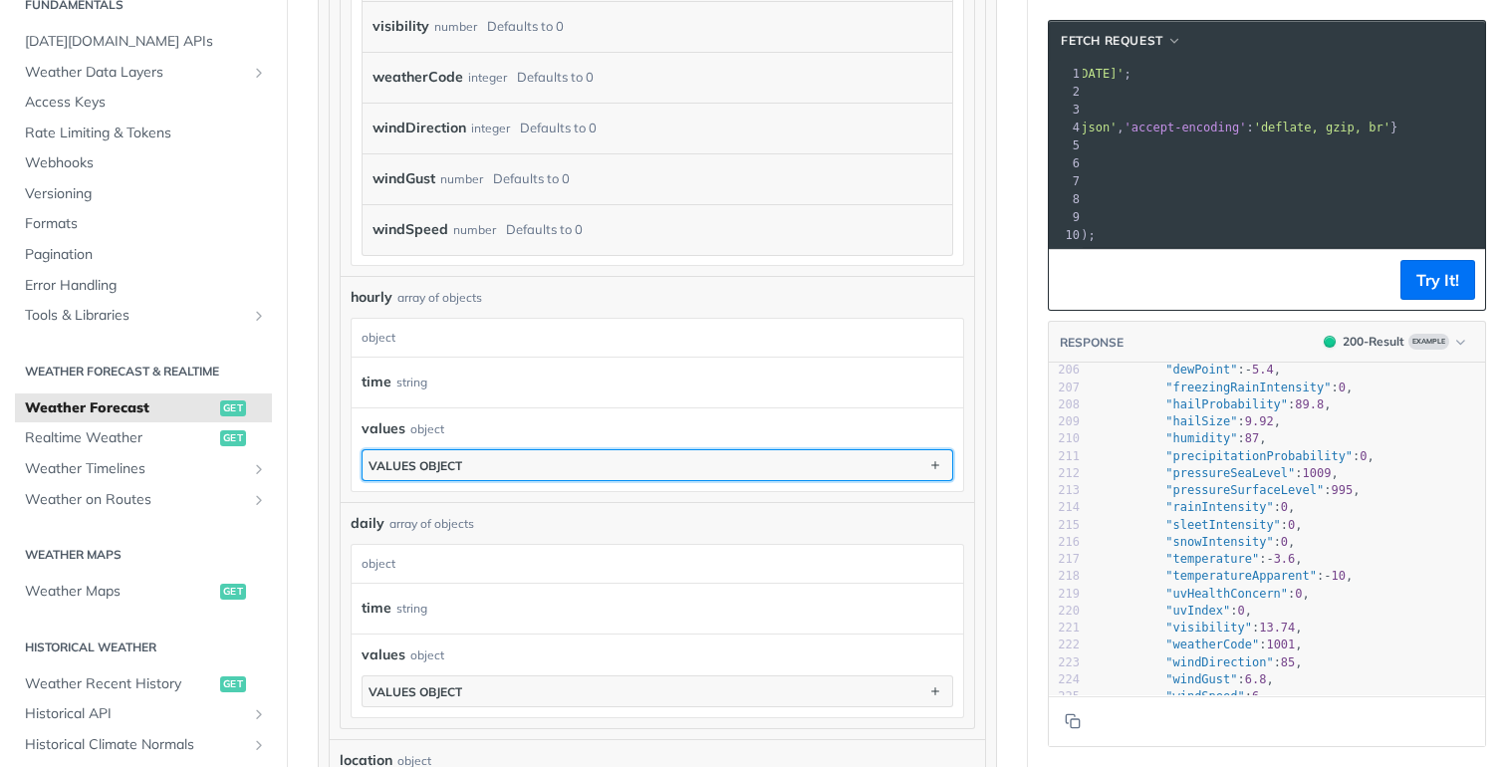
click at [670, 461] on button "values object" at bounding box center [656, 465] width 589 height 30
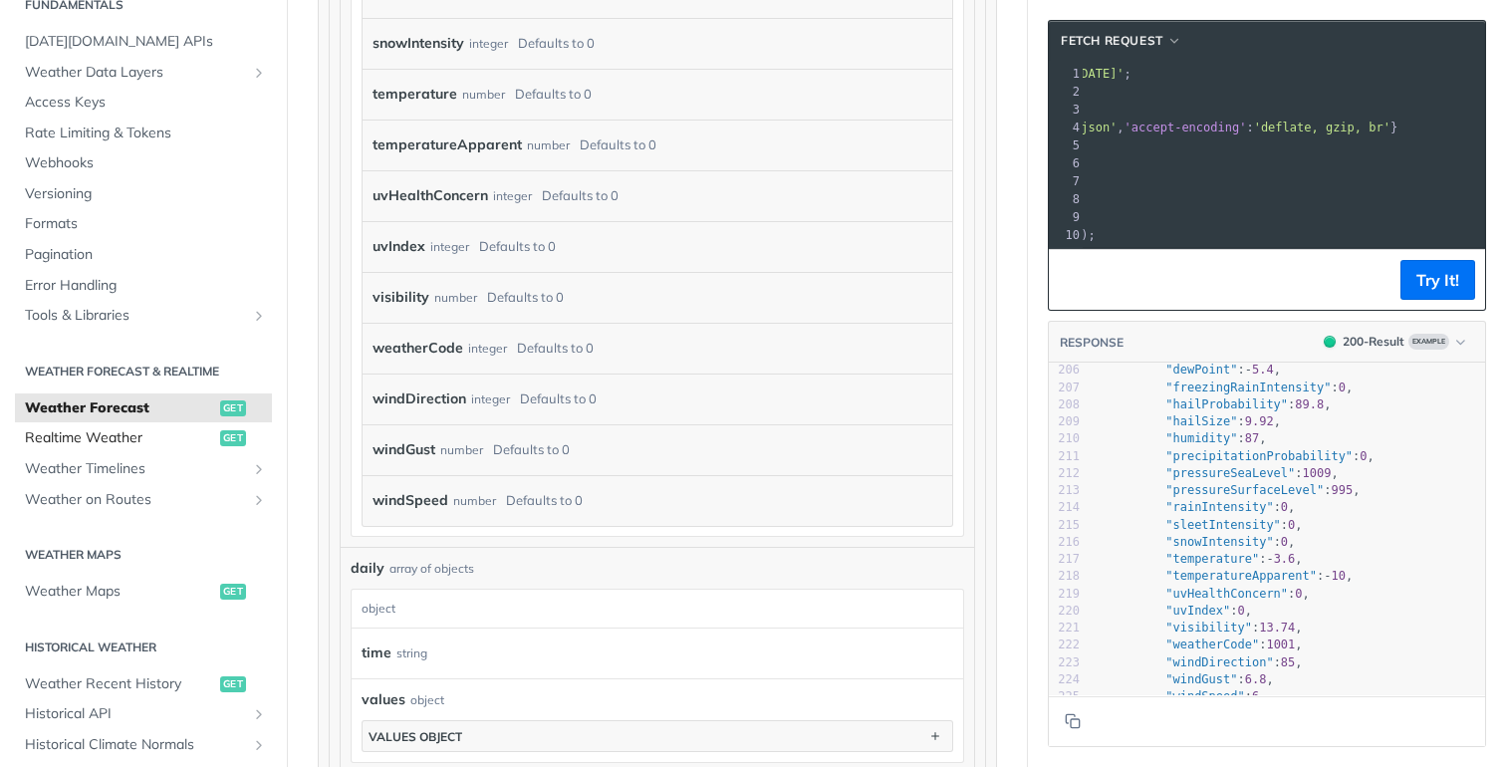
click at [150, 431] on span "Realtime Weather" at bounding box center [120, 438] width 190 height 20
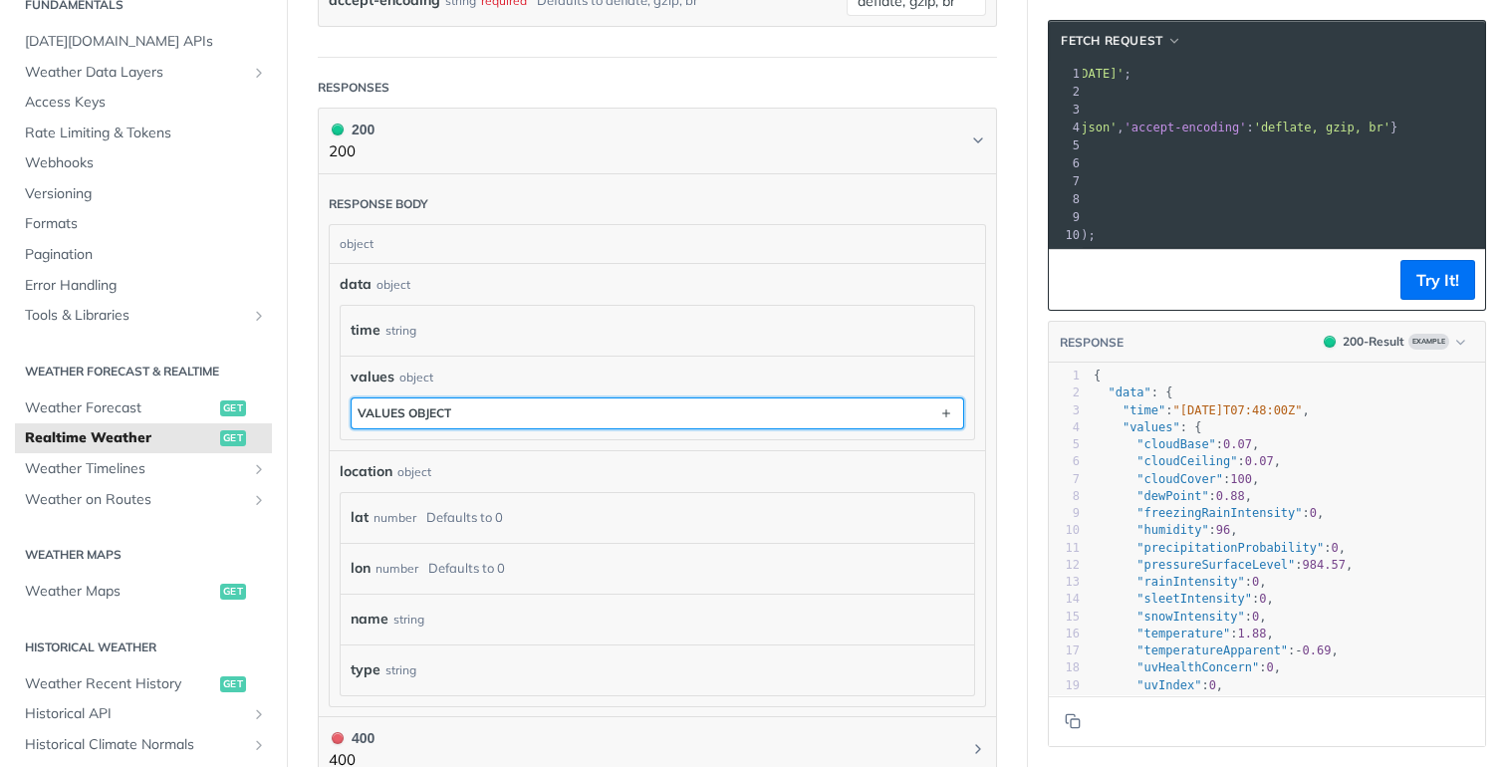
click at [635, 415] on button "values object" at bounding box center [656, 413] width 611 height 30
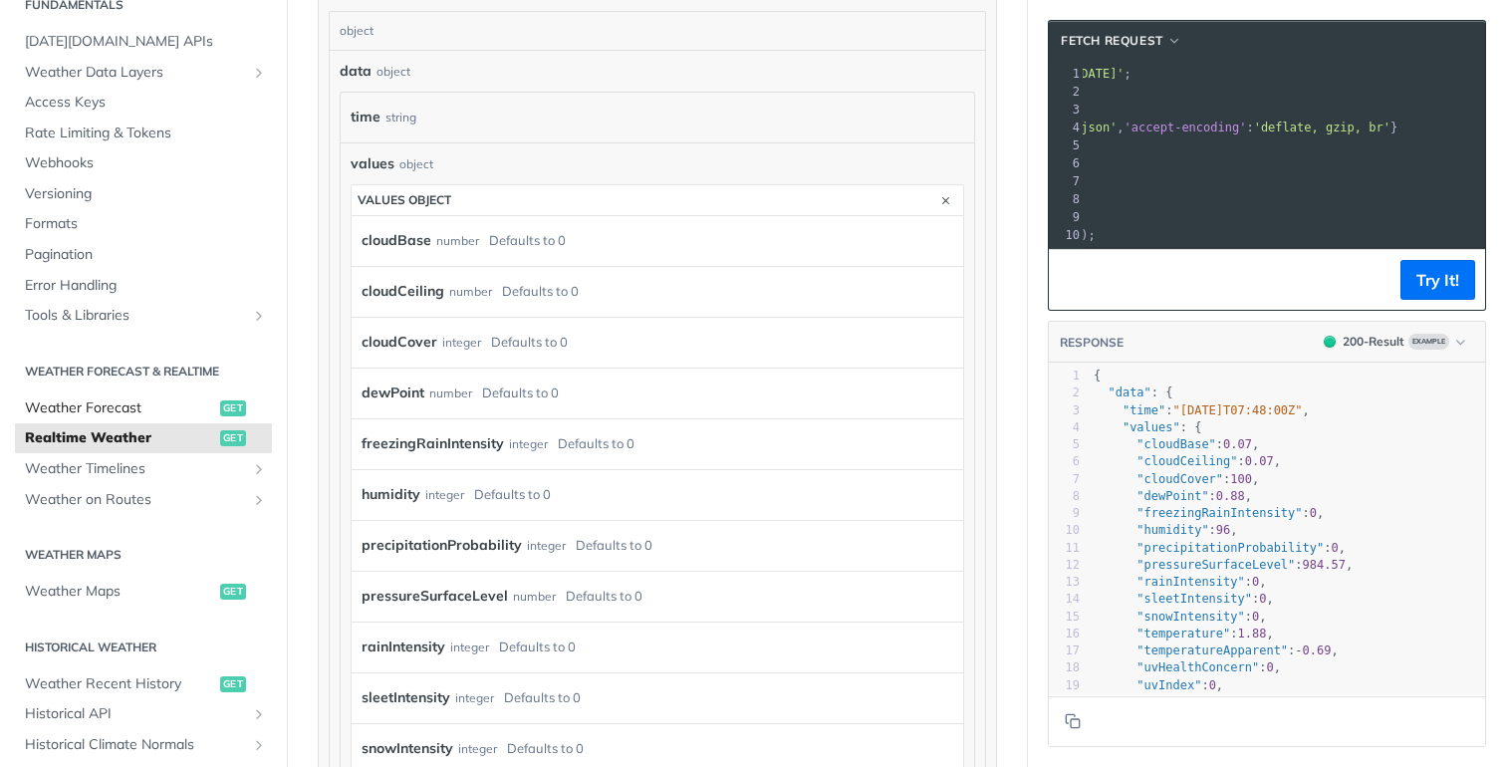
click at [118, 407] on span "Weather Forecast" at bounding box center [120, 408] width 190 height 20
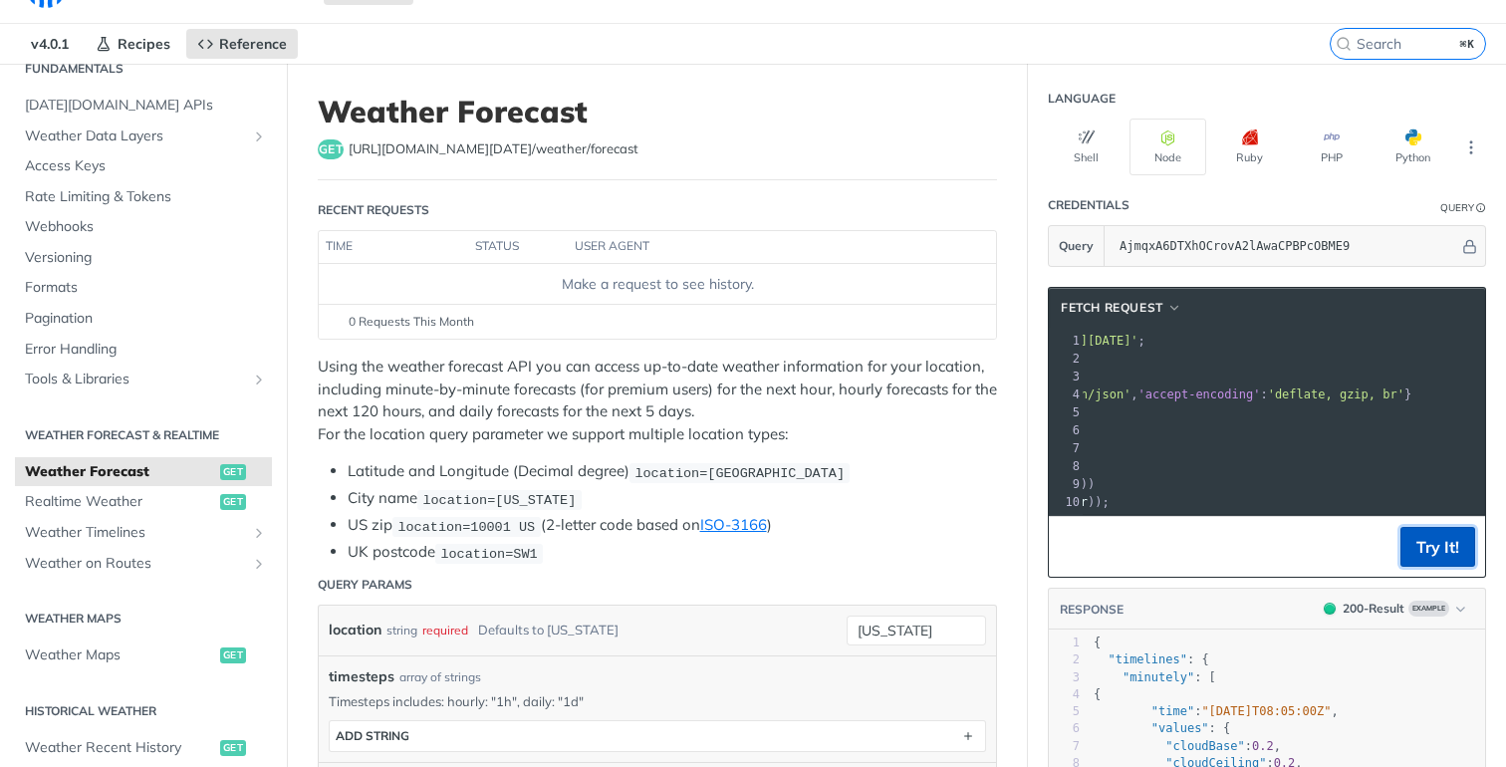
click at [1431, 551] on button "Try It!" at bounding box center [1437, 547] width 75 height 40
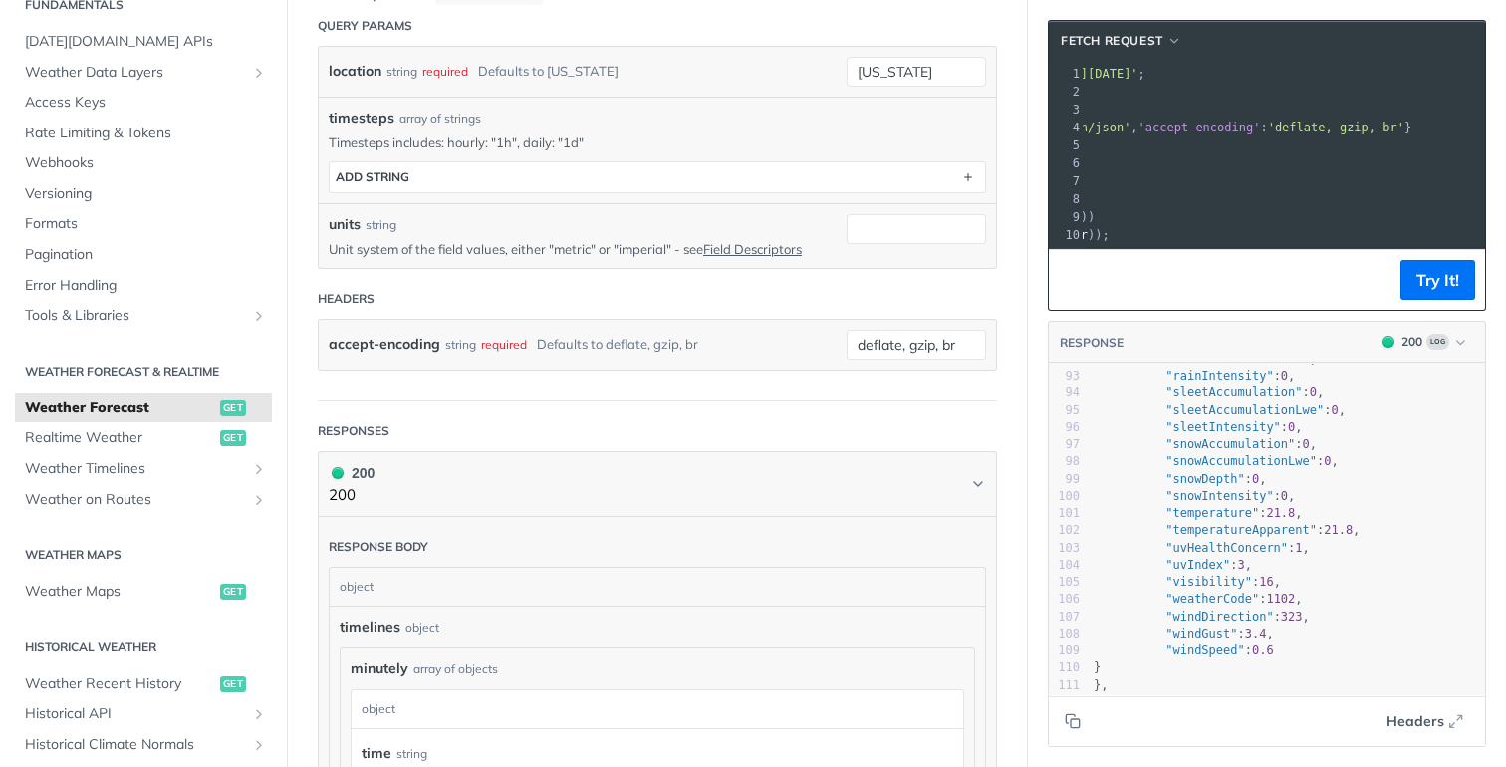
scroll to position [1587, 0]
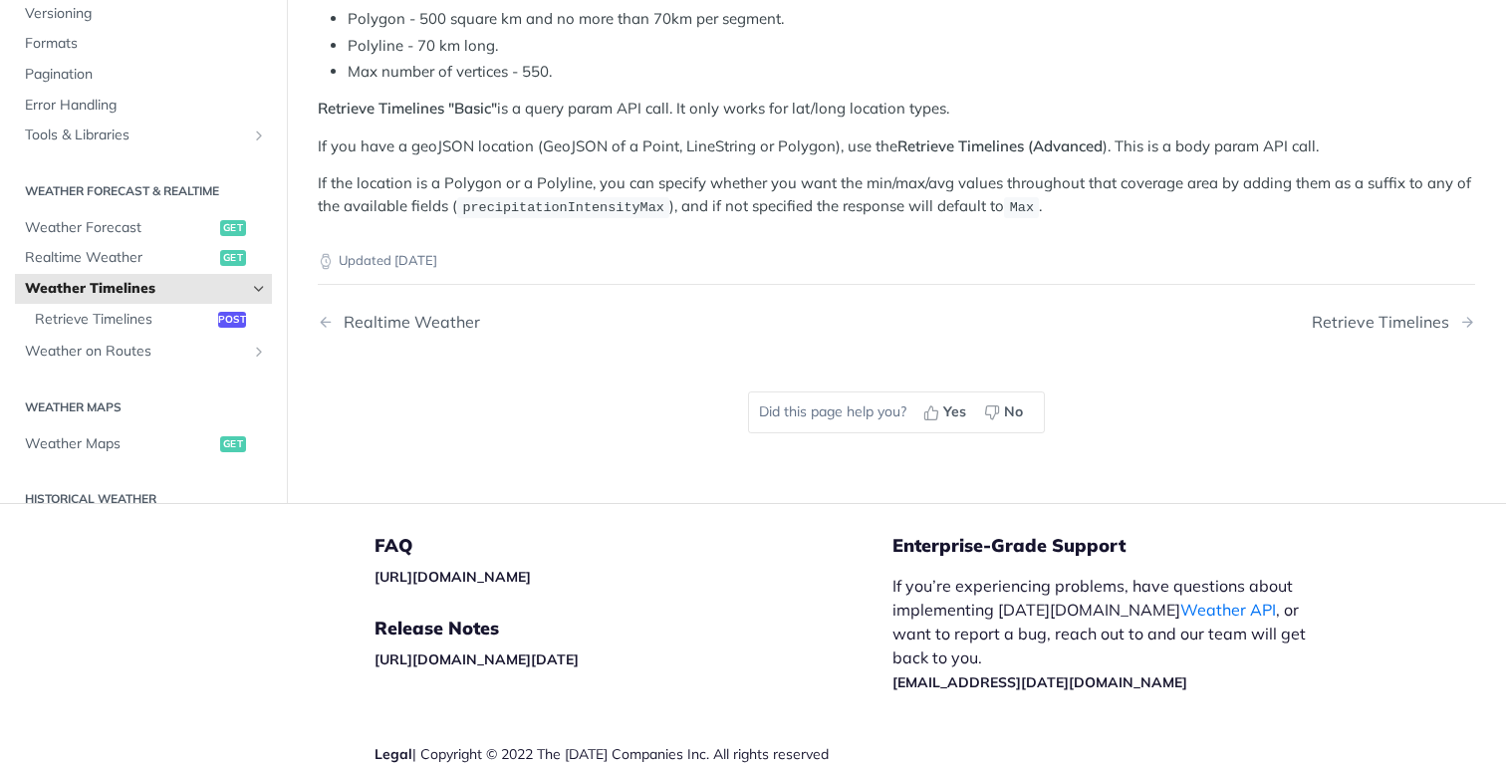
scroll to position [363, 0]
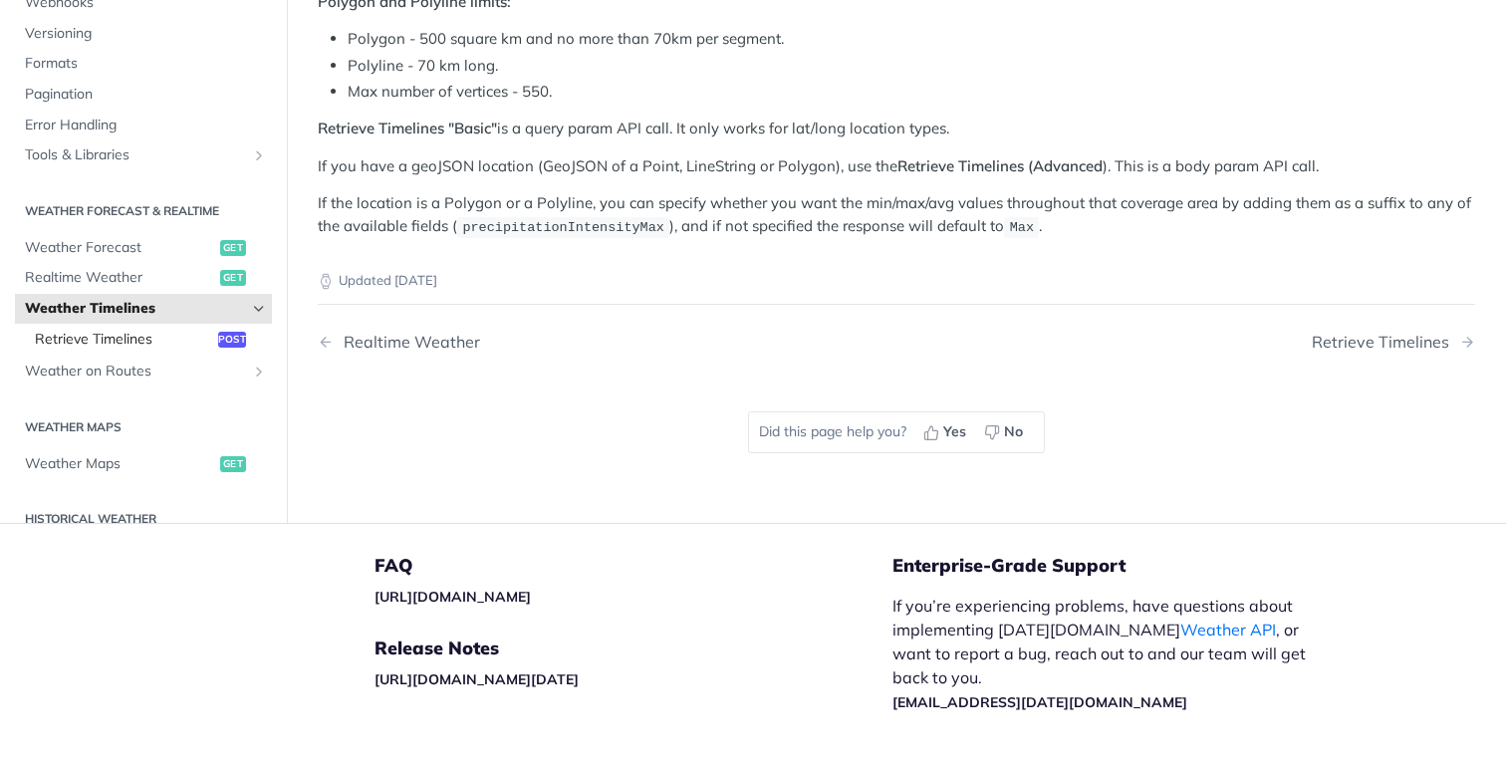
click at [173, 332] on span "Retrieve Timelines" at bounding box center [124, 339] width 178 height 20
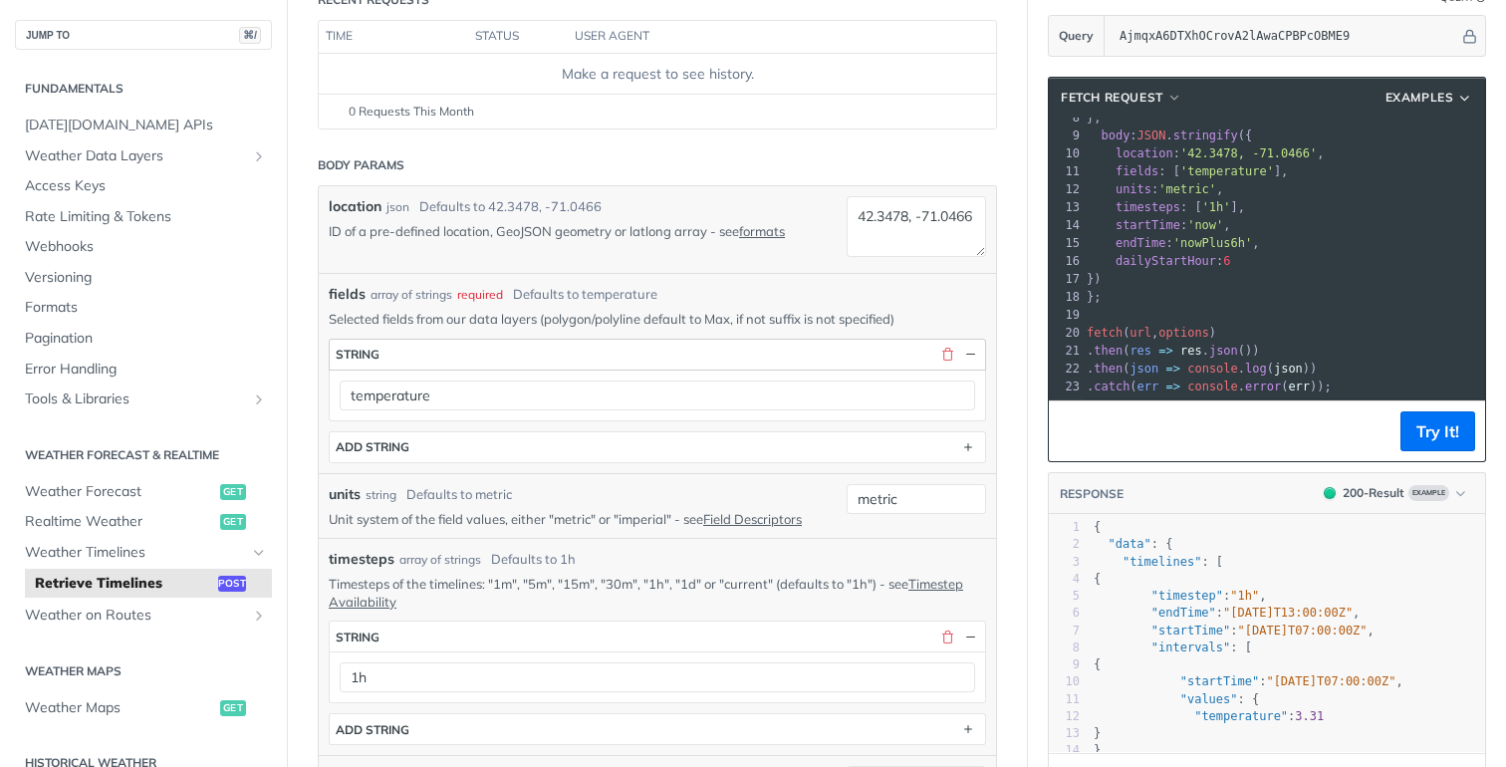
scroll to position [270, 0]
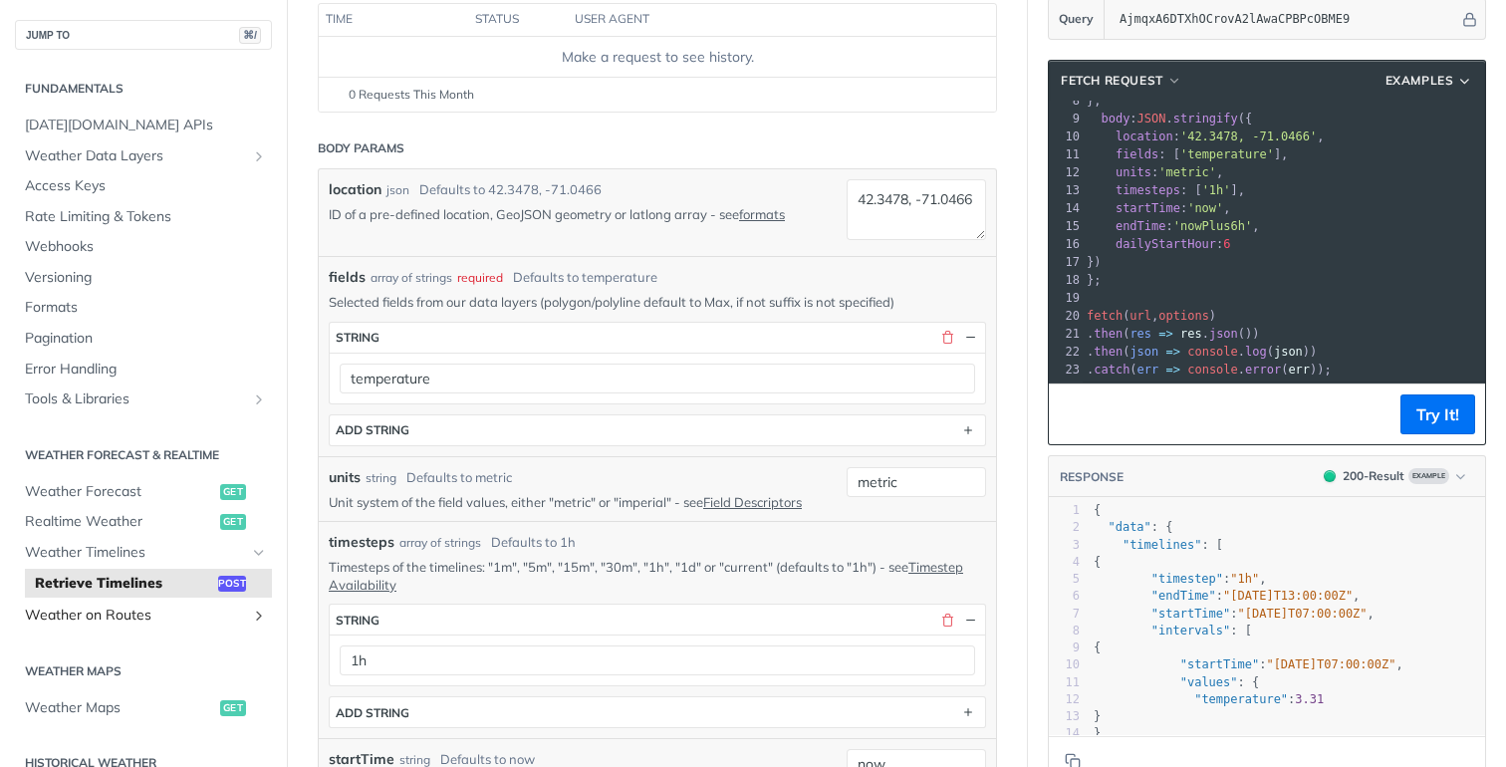
click at [236, 617] on span "Weather on Routes" at bounding box center [135, 615] width 221 height 20
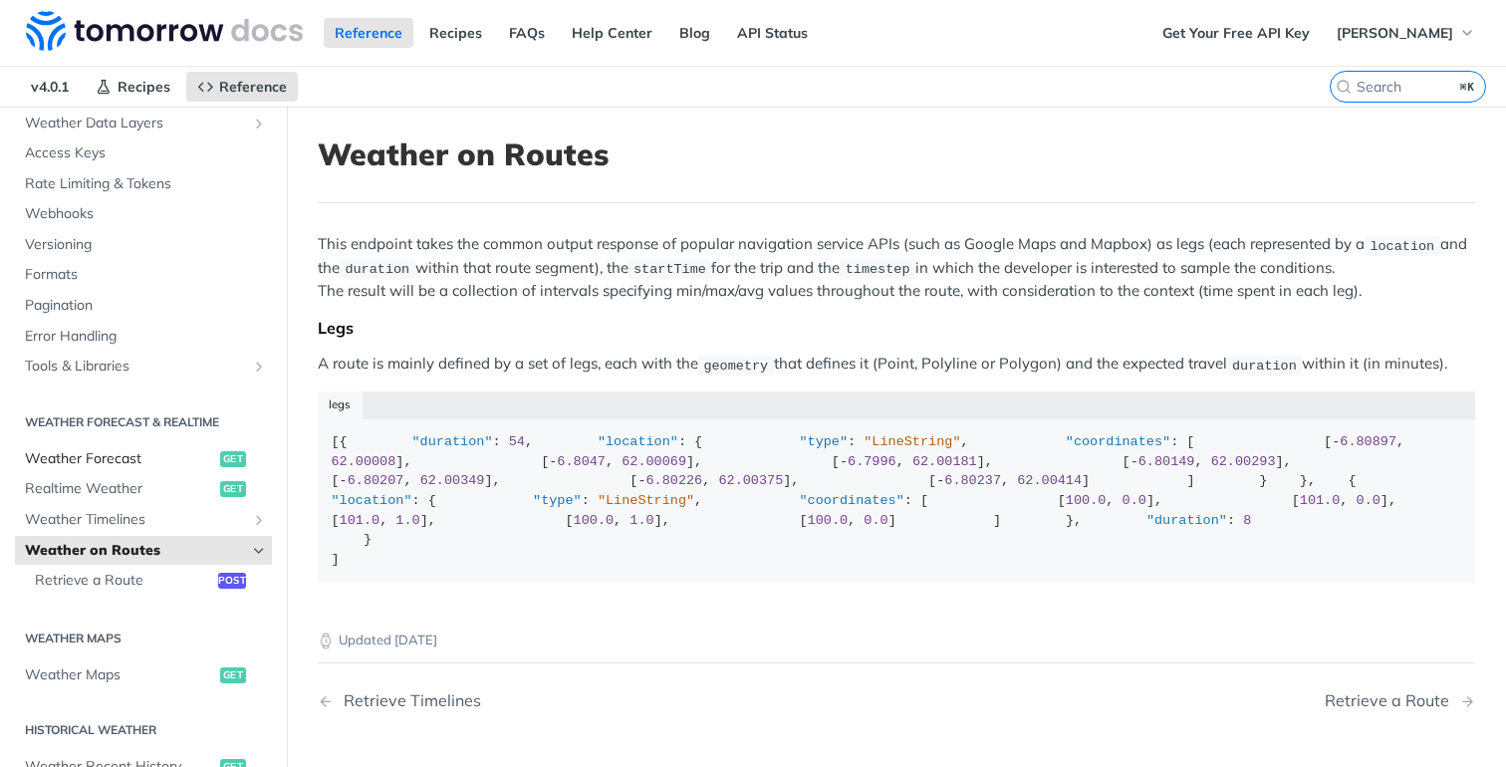
scroll to position [137, 0]
click at [157, 583] on span "Retrieve a Route" at bounding box center [124, 583] width 178 height 20
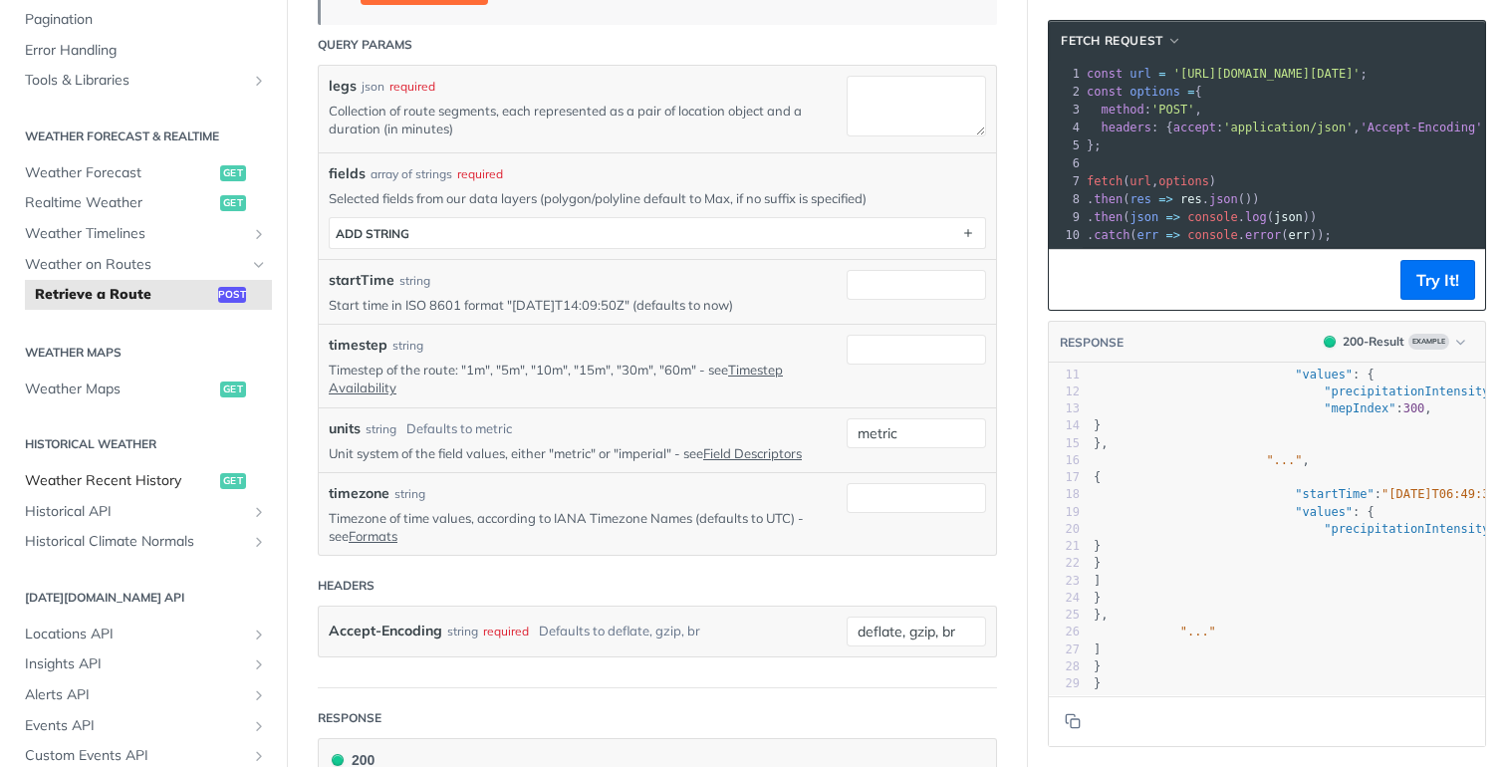
click at [103, 484] on span "Weather Recent History" at bounding box center [120, 481] width 190 height 20
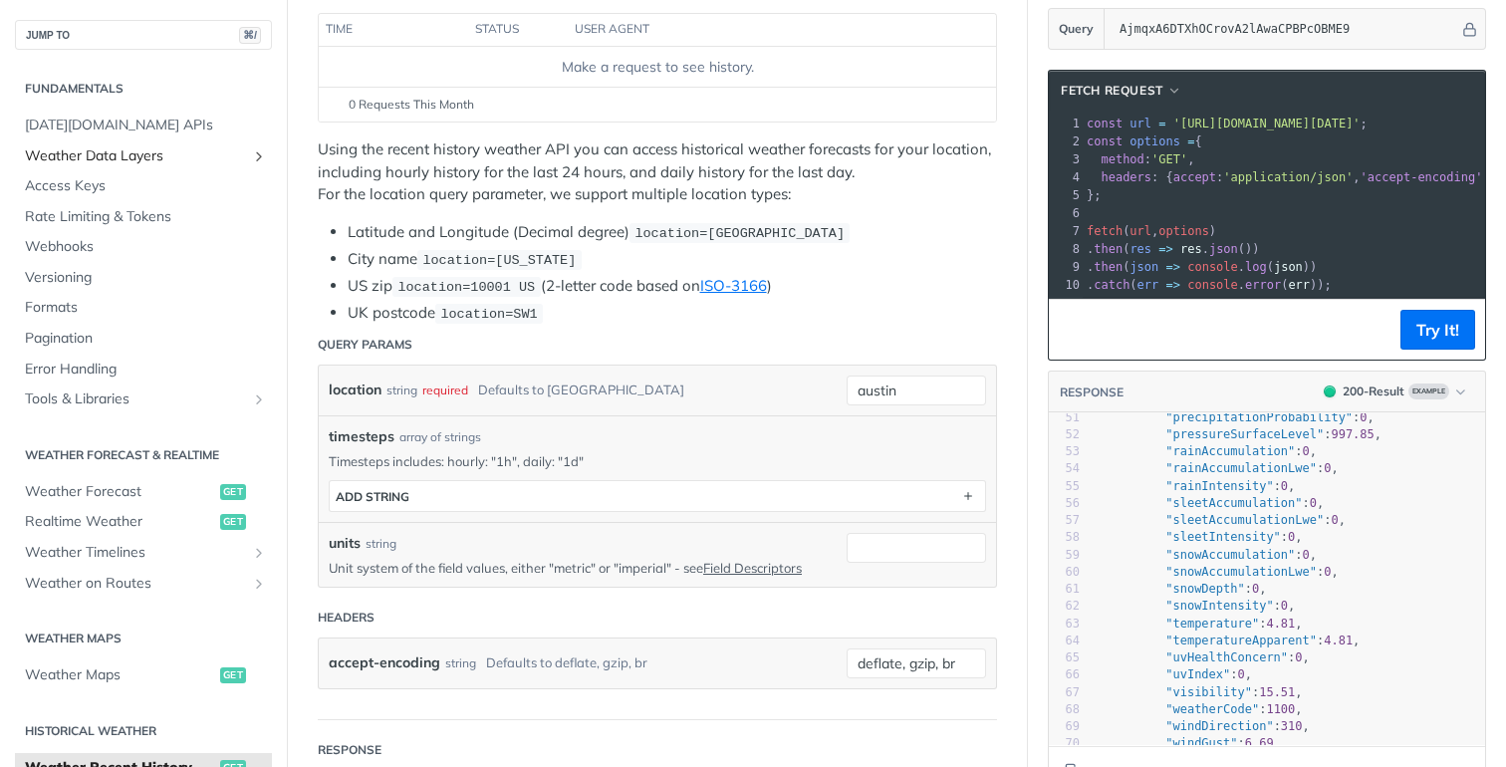
click at [124, 153] on span "Weather Data Layers" at bounding box center [135, 156] width 221 height 20
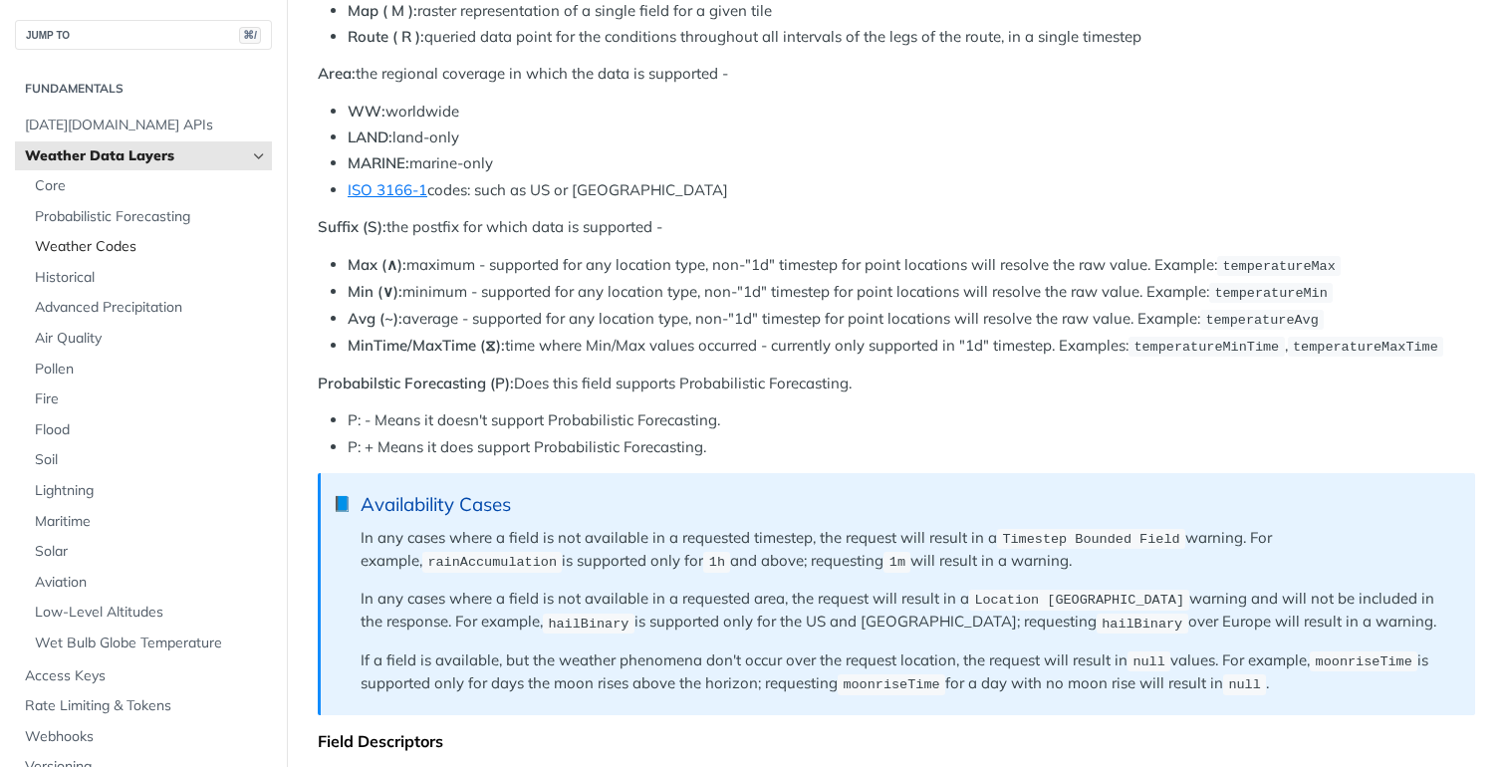
click at [97, 250] on span "Weather Codes" at bounding box center [151, 247] width 232 height 20
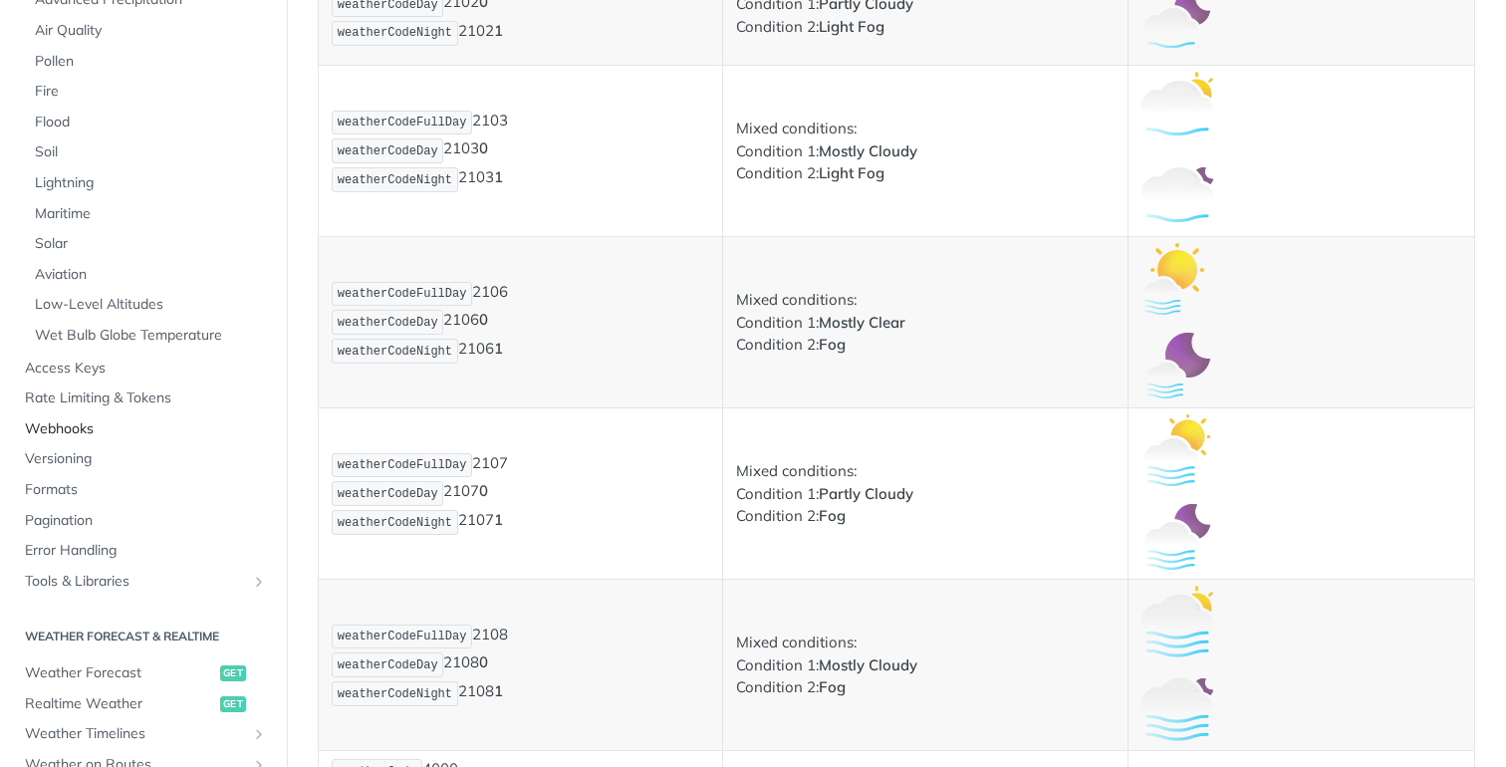
click at [94, 429] on span "Webhooks" at bounding box center [146, 429] width 242 height 20
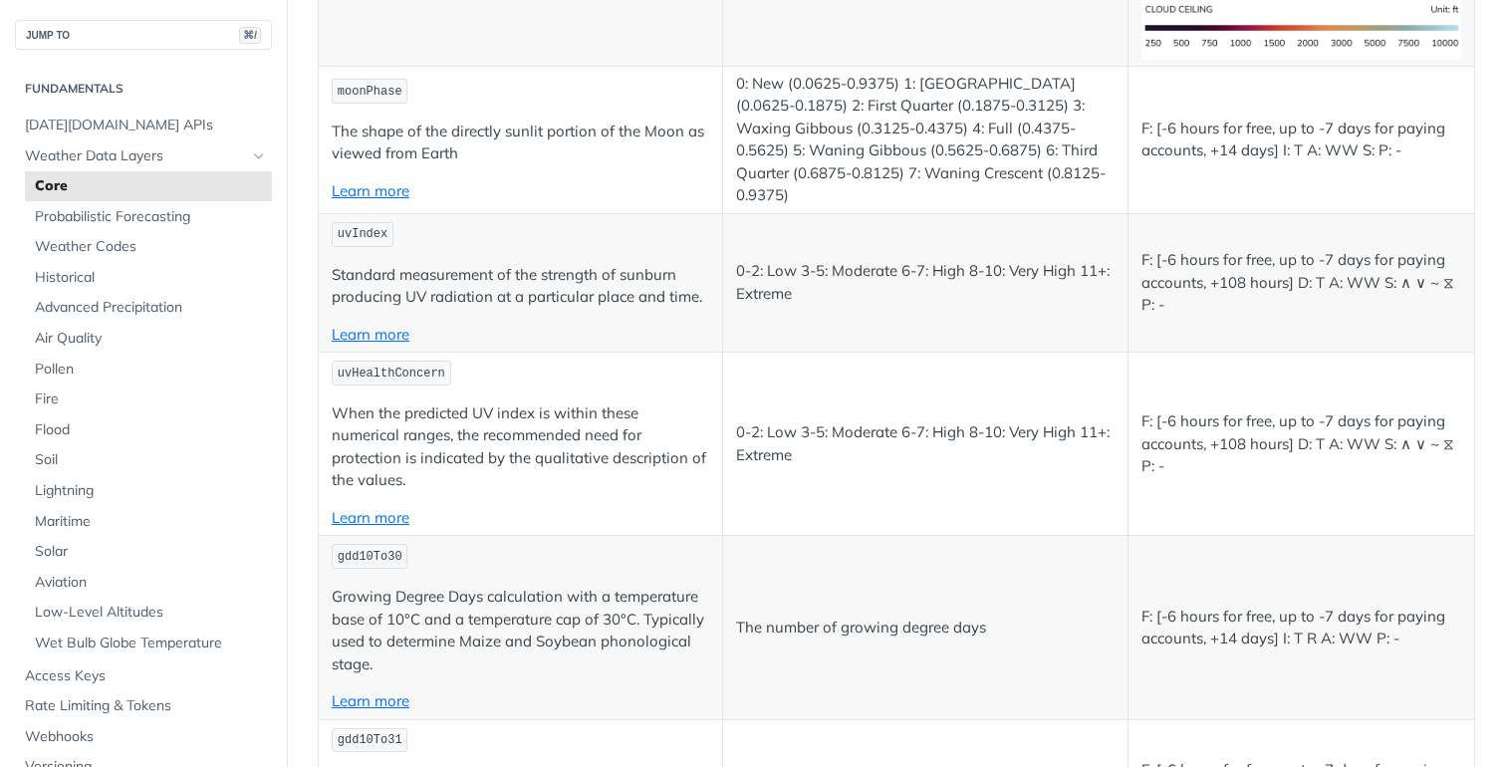
scroll to position [8634, 0]
